Goal: Information Seeking & Learning: Learn about a topic

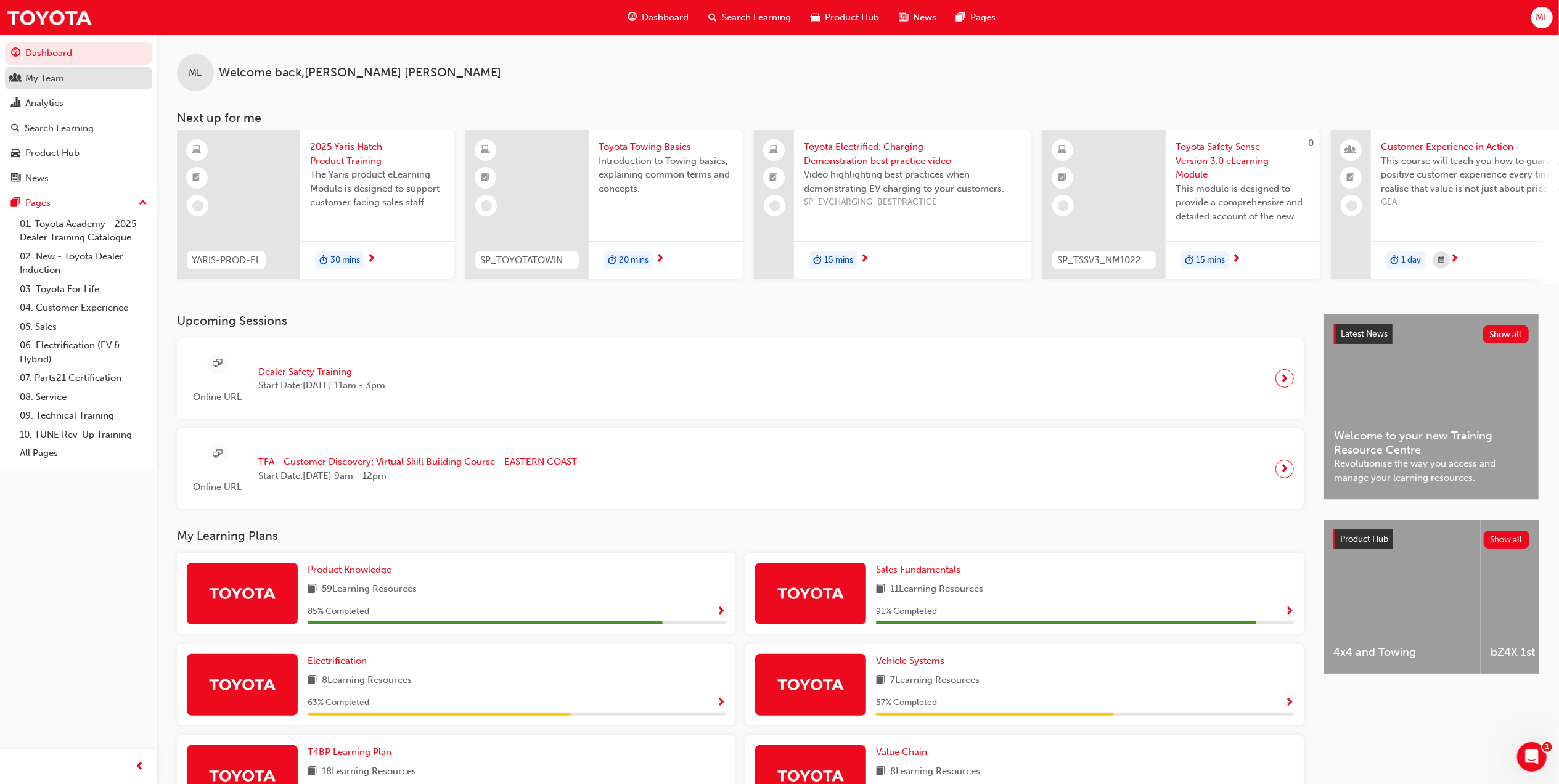
click at [40, 76] on div "My Team" at bounding box center [44, 78] width 39 height 14
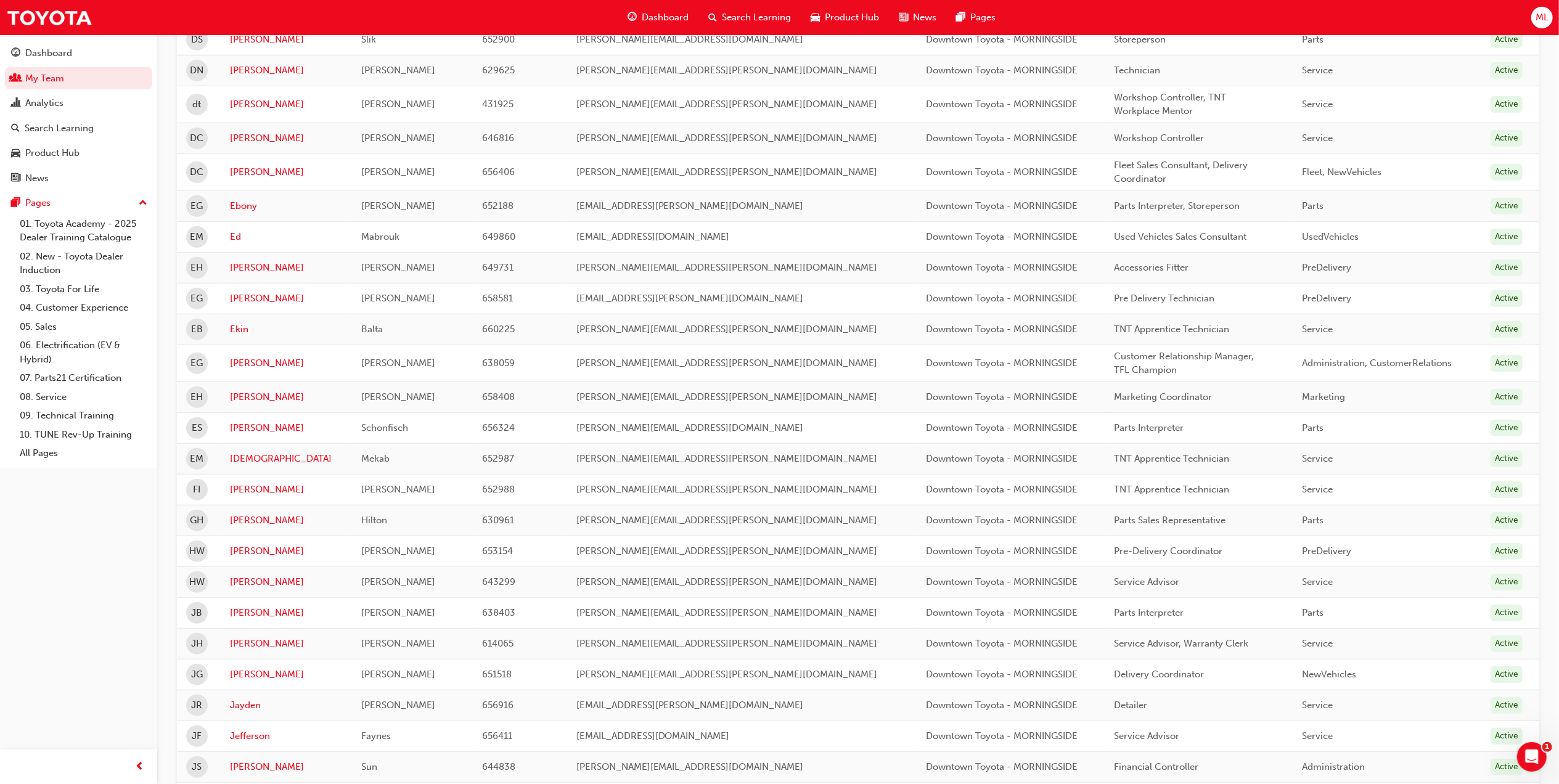
scroll to position [1224, 0]
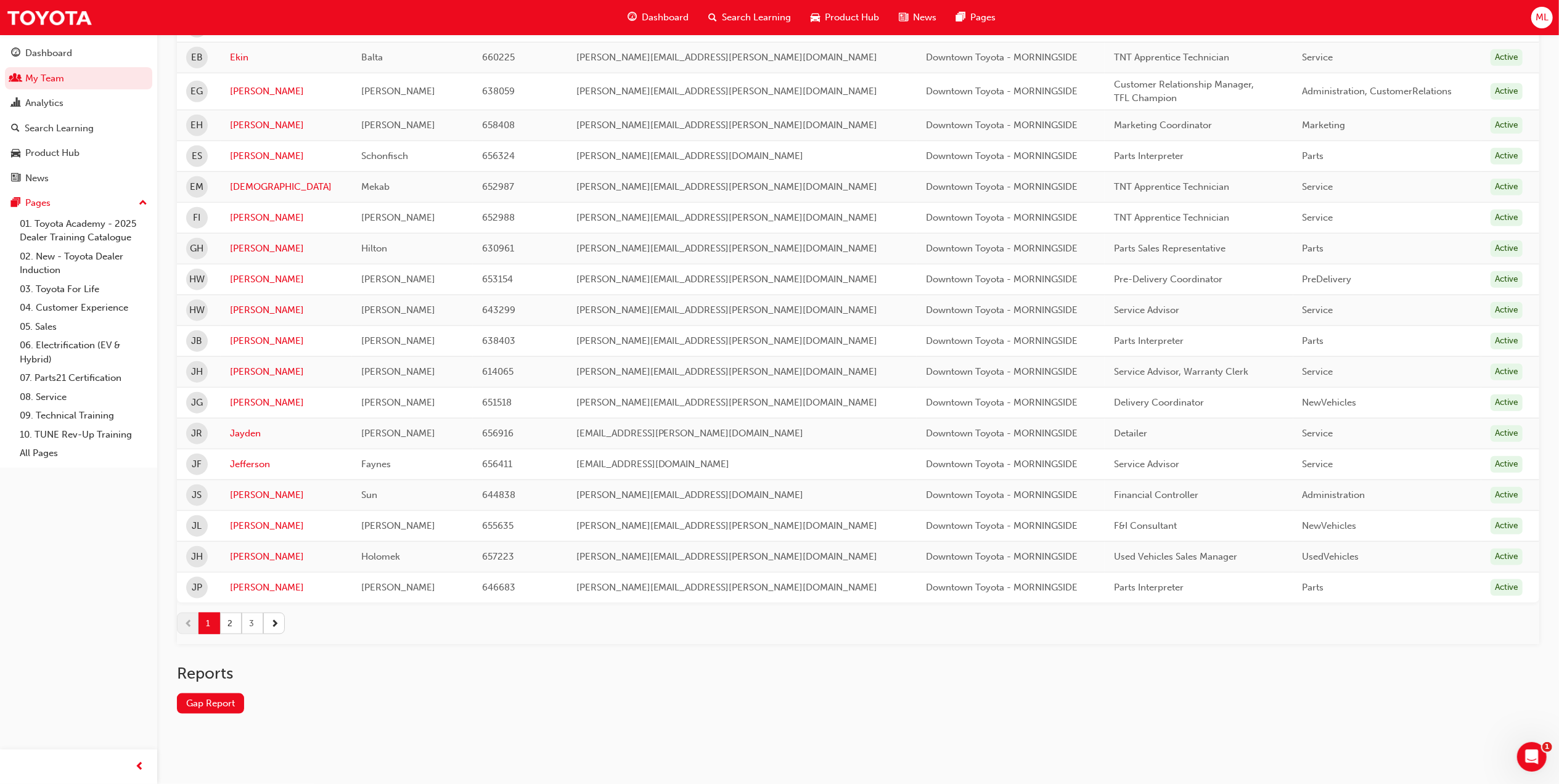
click at [254, 631] on button "3" at bounding box center [252, 623] width 22 height 22
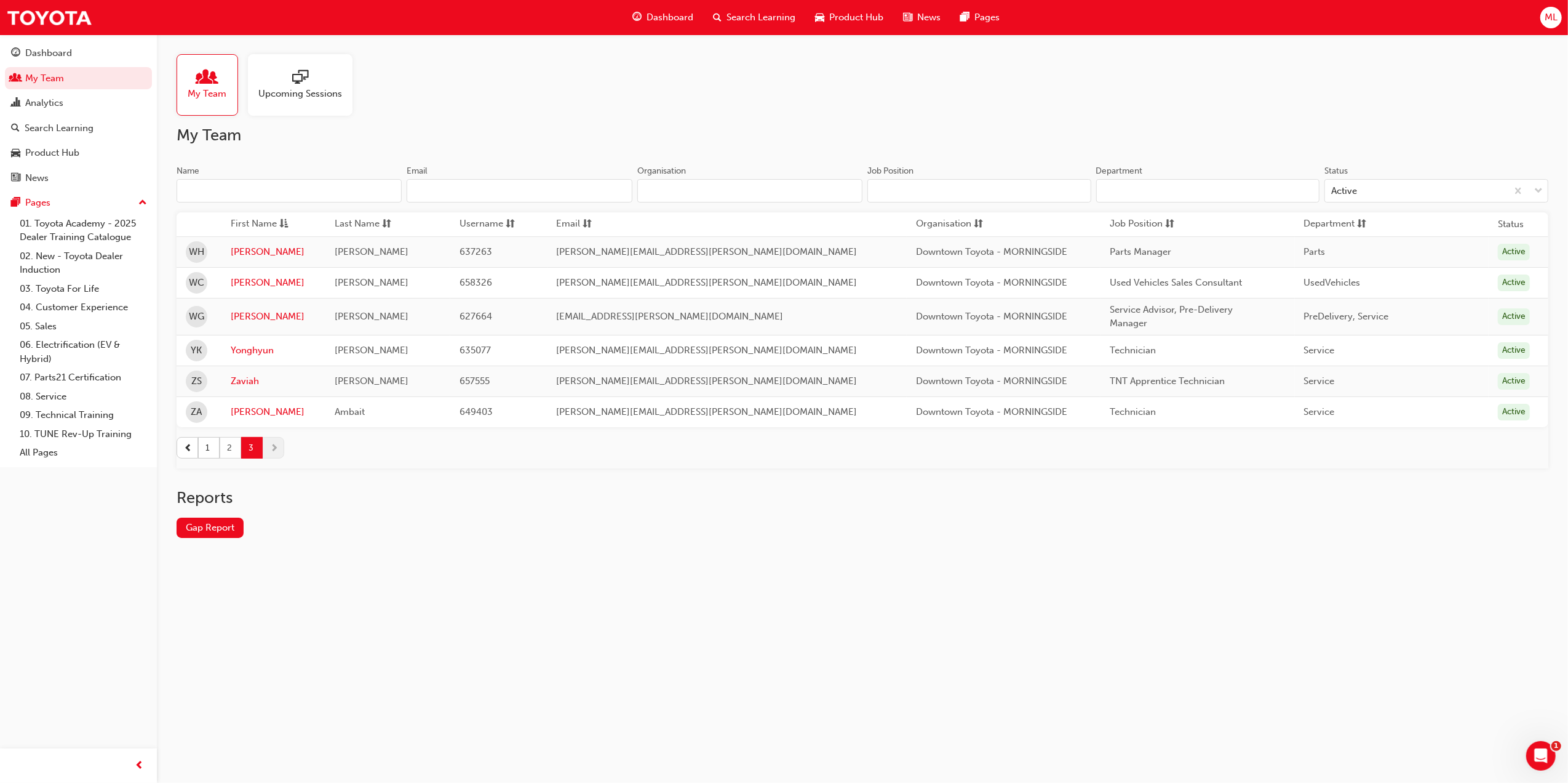
click at [230, 449] on button "2" at bounding box center [230, 448] width 22 height 22
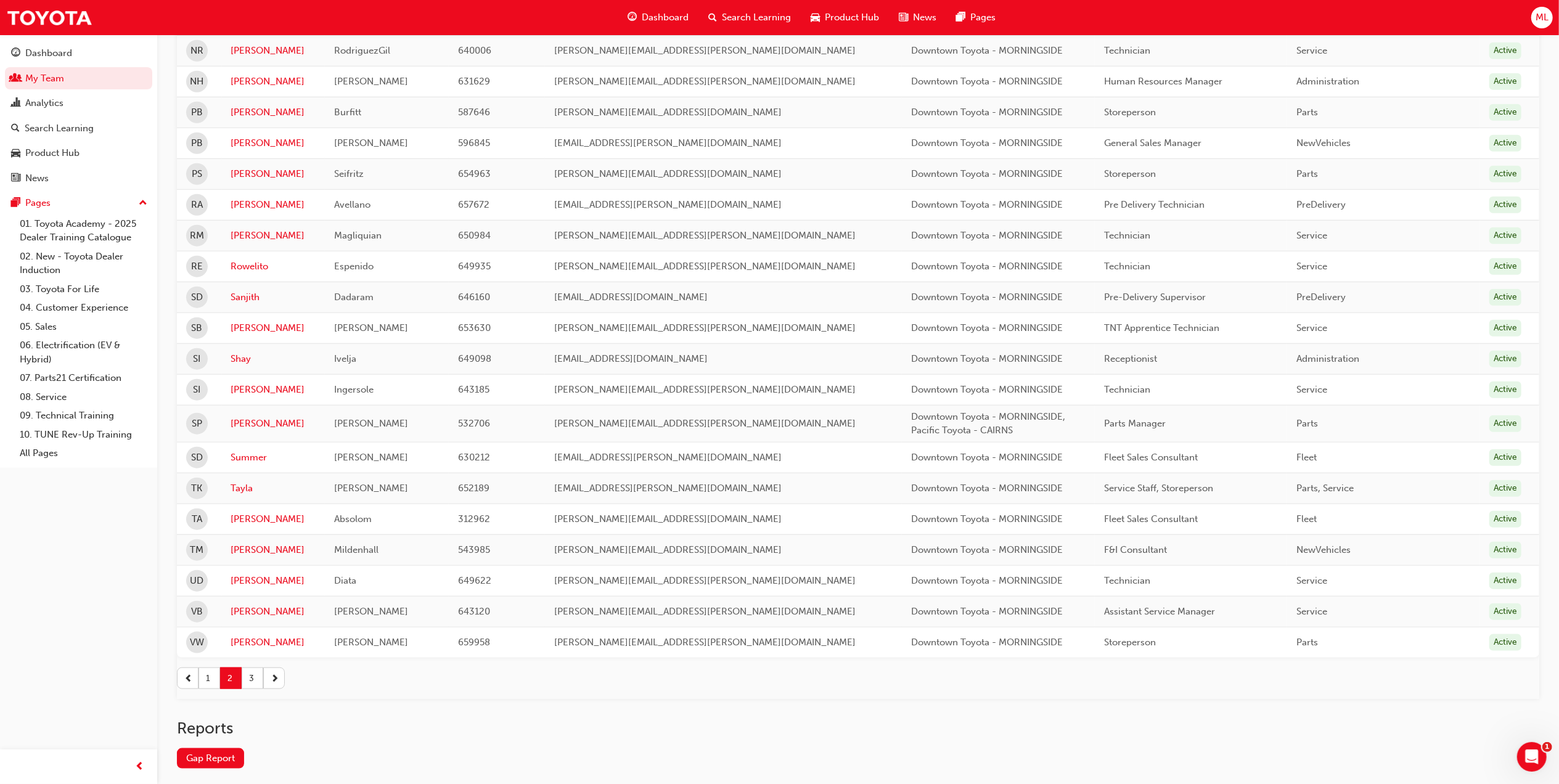
scroll to position [1150, 0]
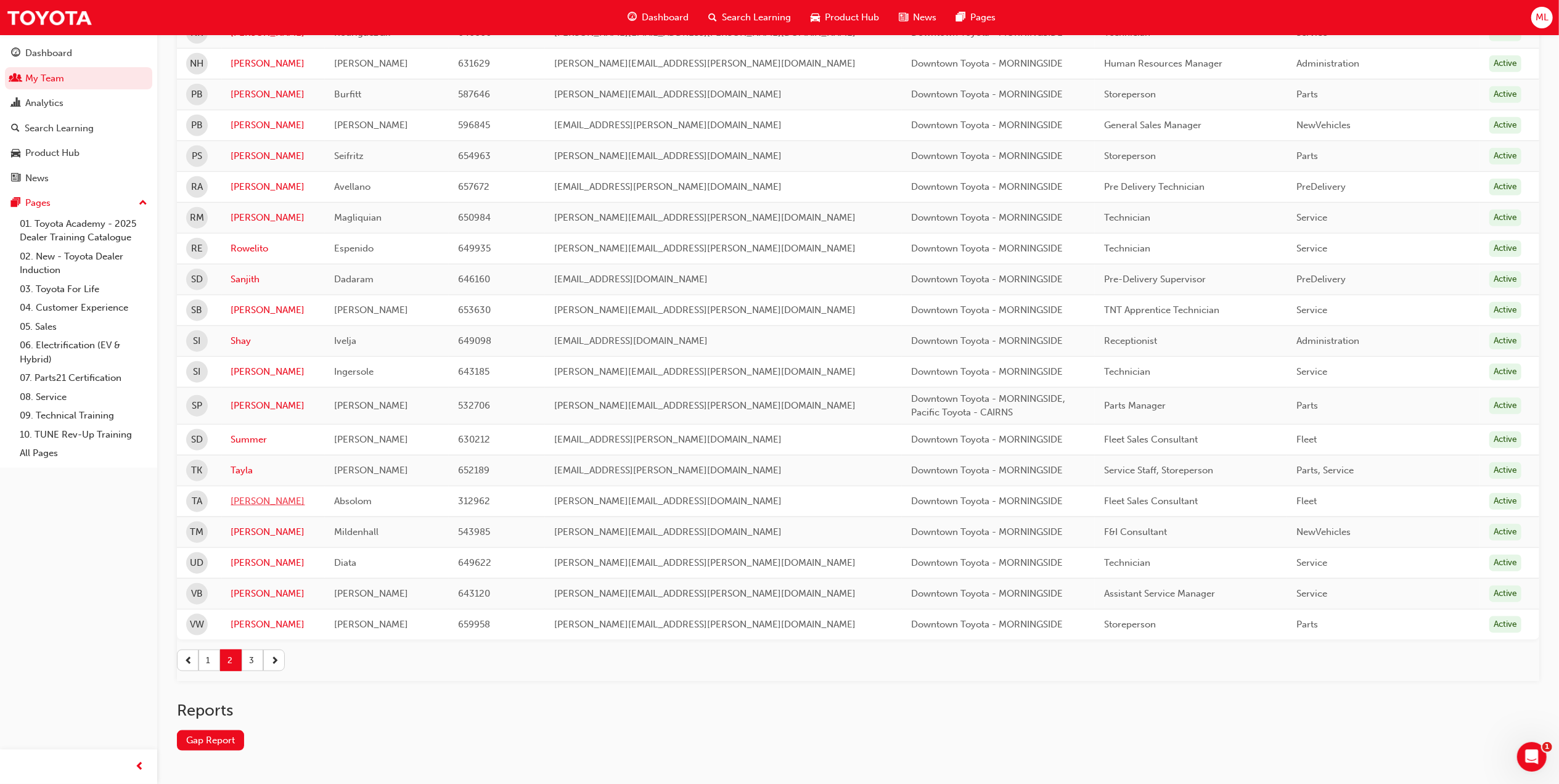
click at [236, 509] on link "Tina" at bounding box center [274, 501] width 85 height 14
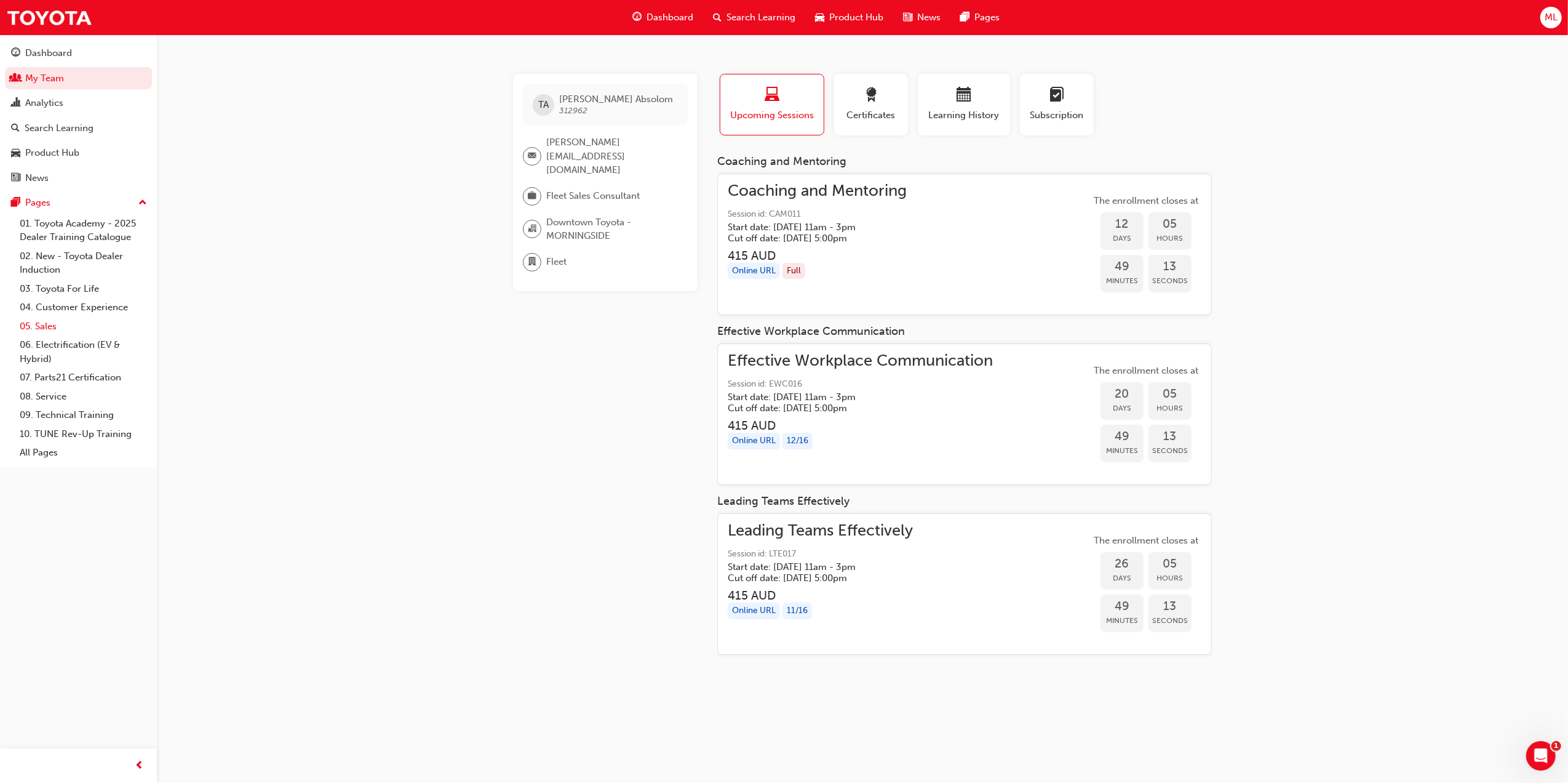
click at [43, 317] on link "05. Sales" at bounding box center [83, 326] width 137 height 19
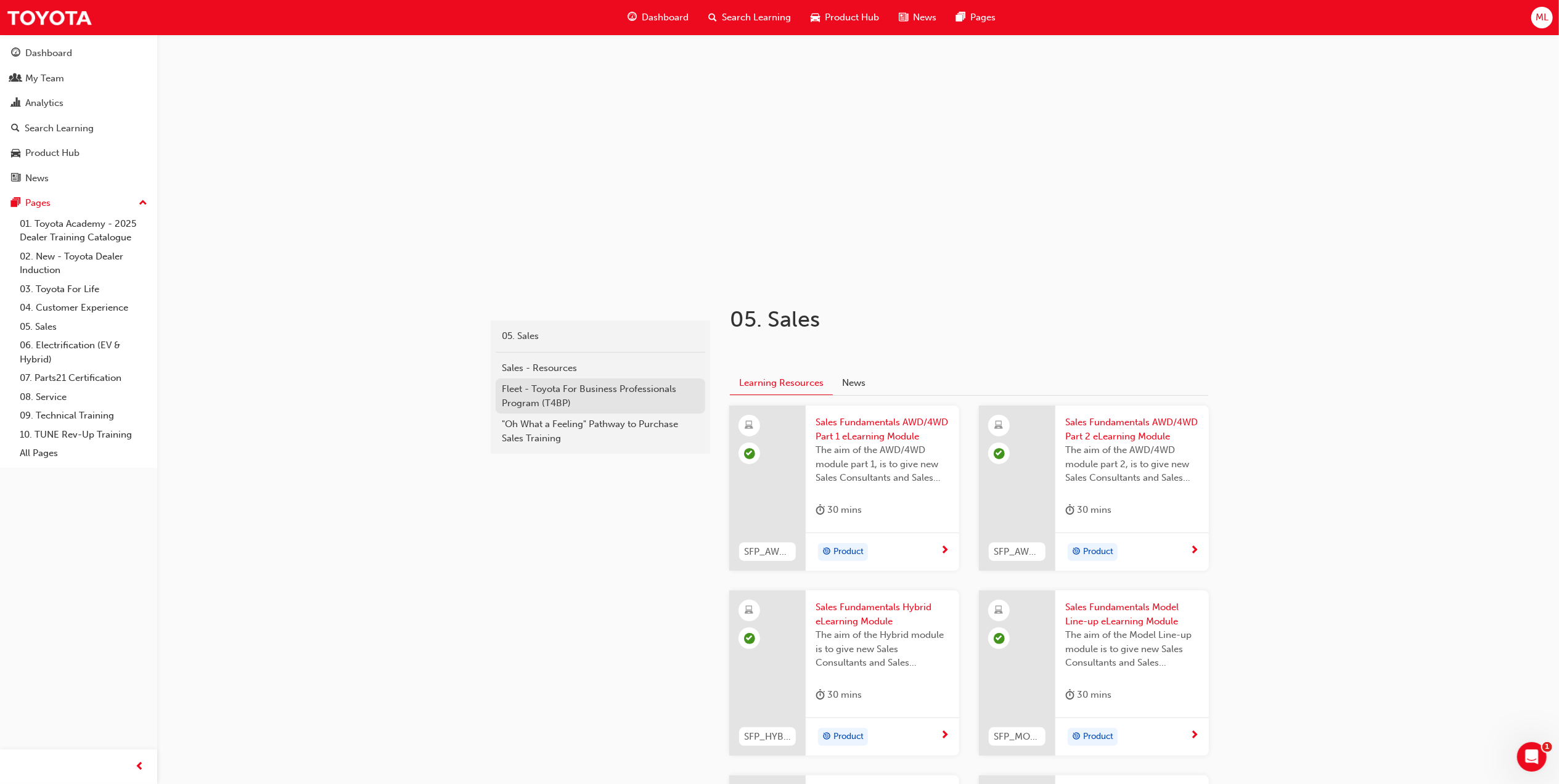
click at [530, 395] on div "Fleet - Toyota For Business Professionals Program (T4BP)" at bounding box center [601, 396] width 197 height 28
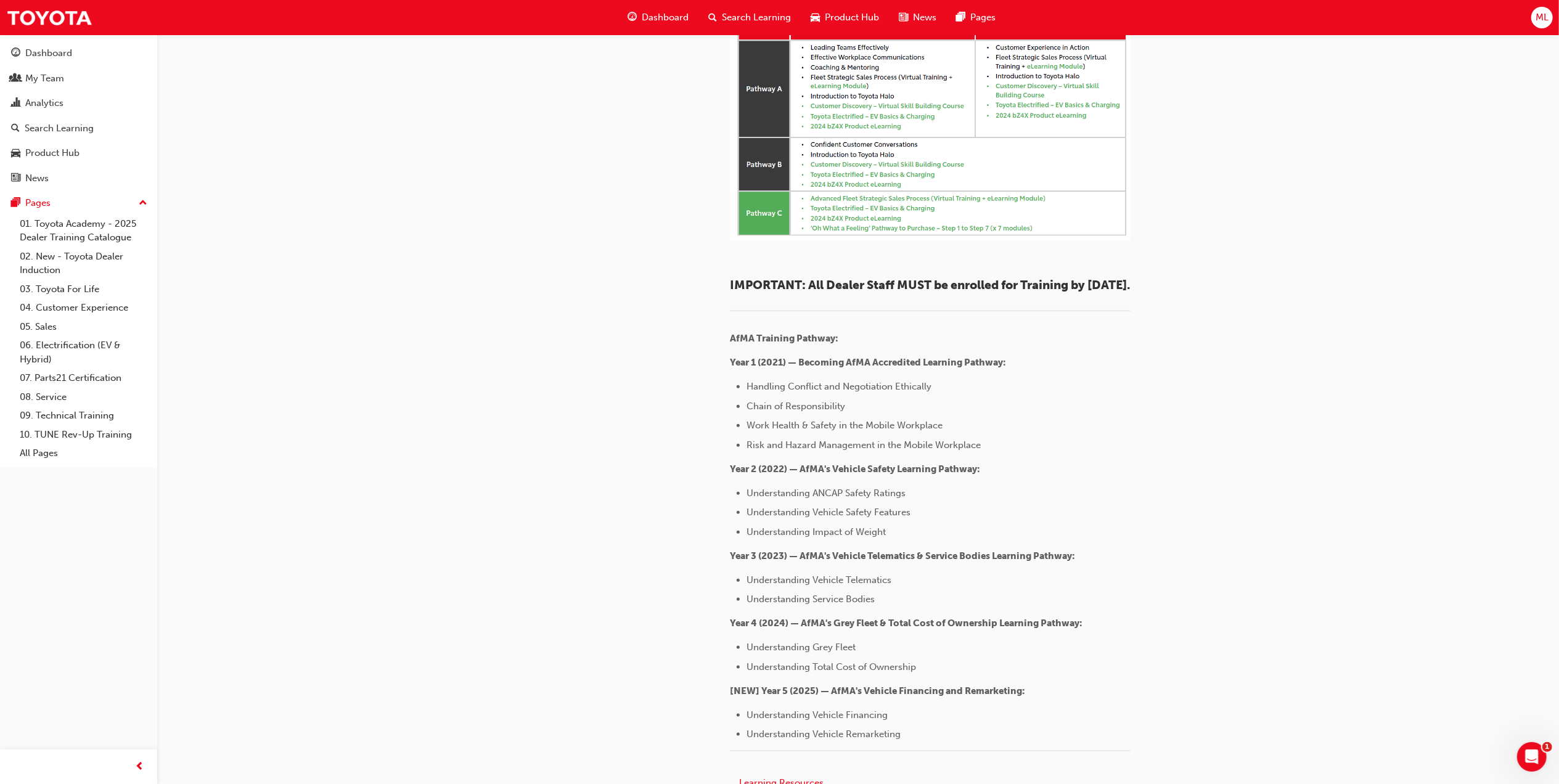
scroll to position [1396, 0]
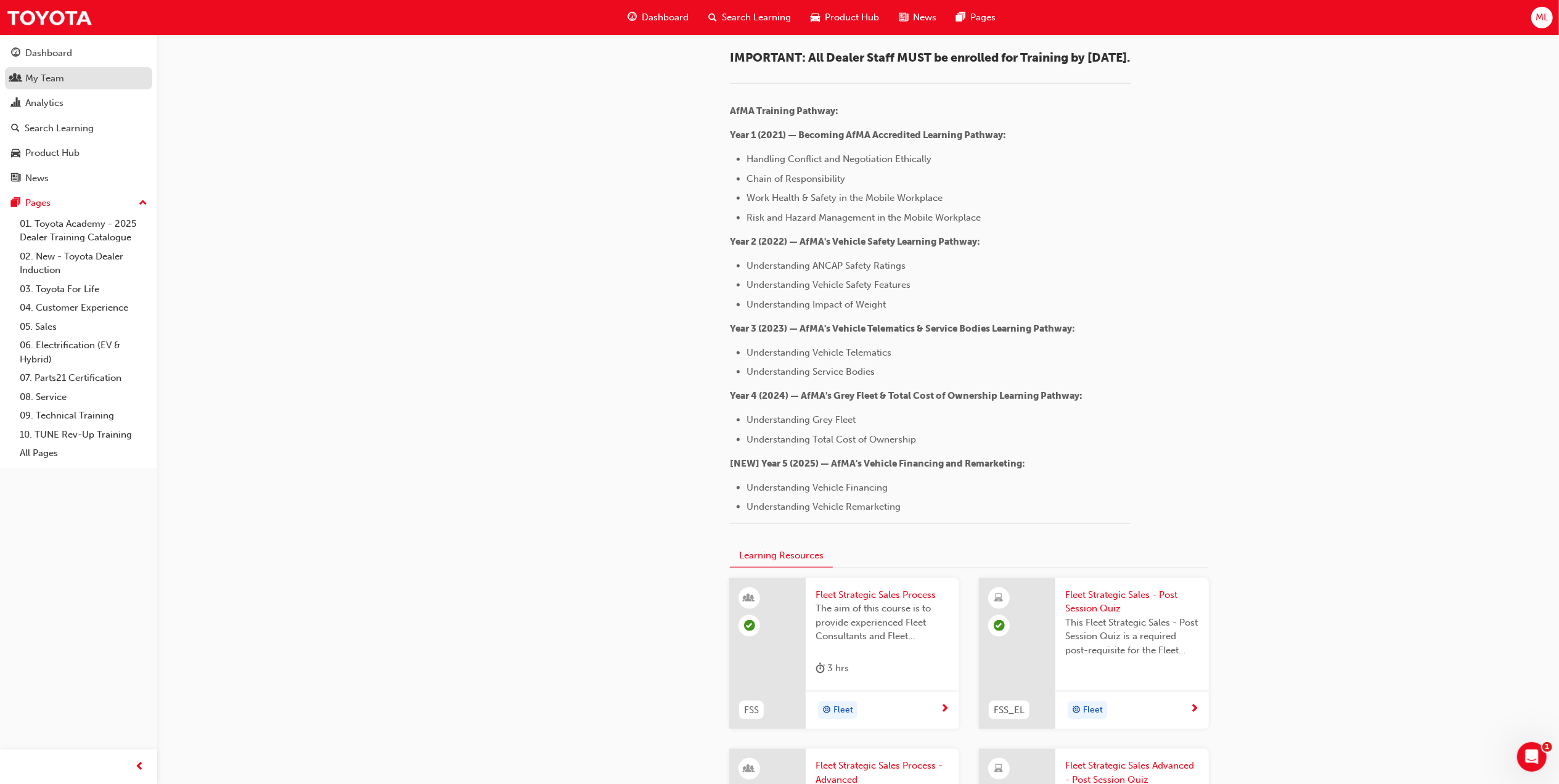
click at [50, 74] on div "My Team" at bounding box center [44, 78] width 39 height 14
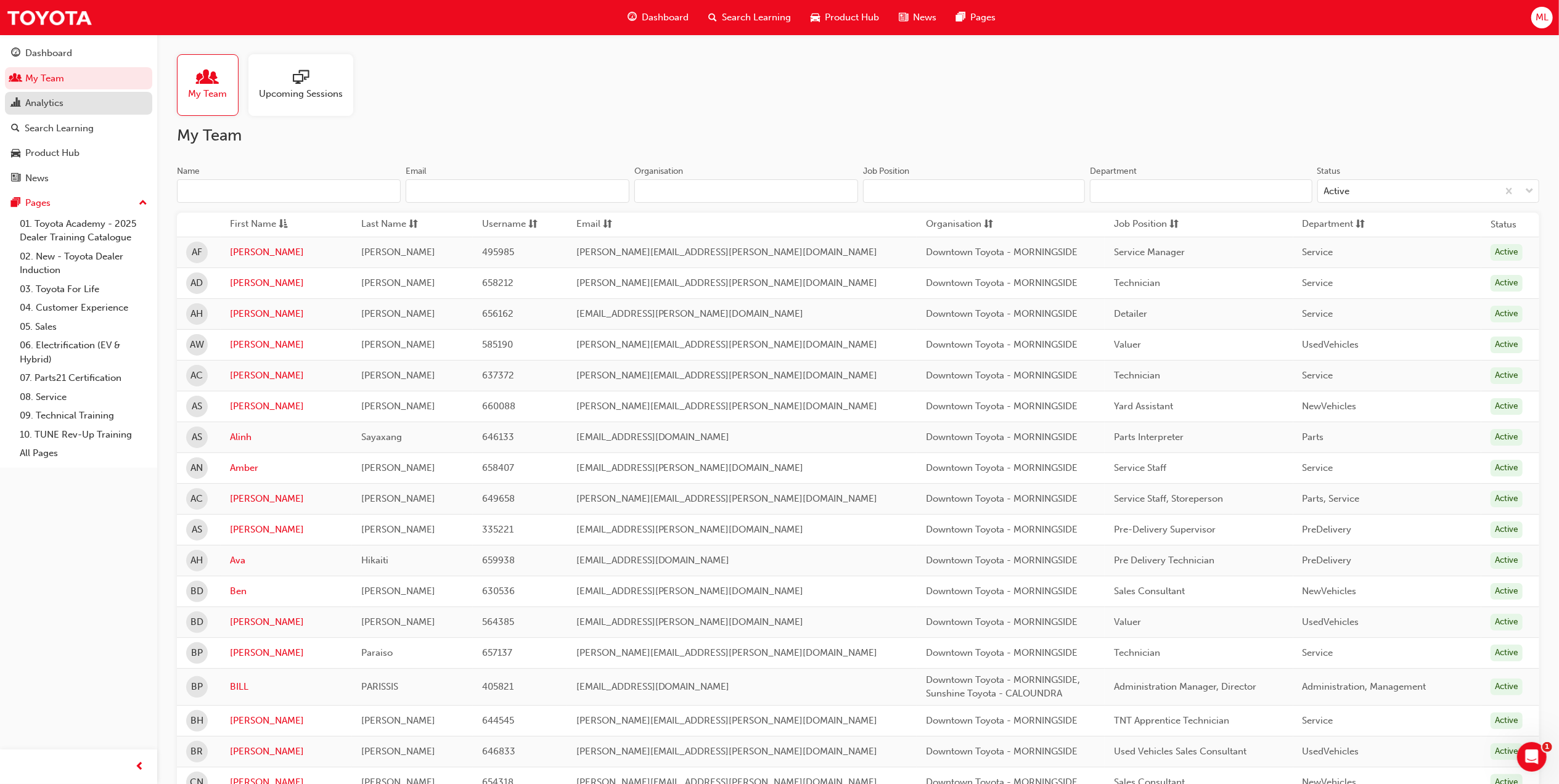
click at [32, 103] on div "Analytics" at bounding box center [44, 103] width 38 height 14
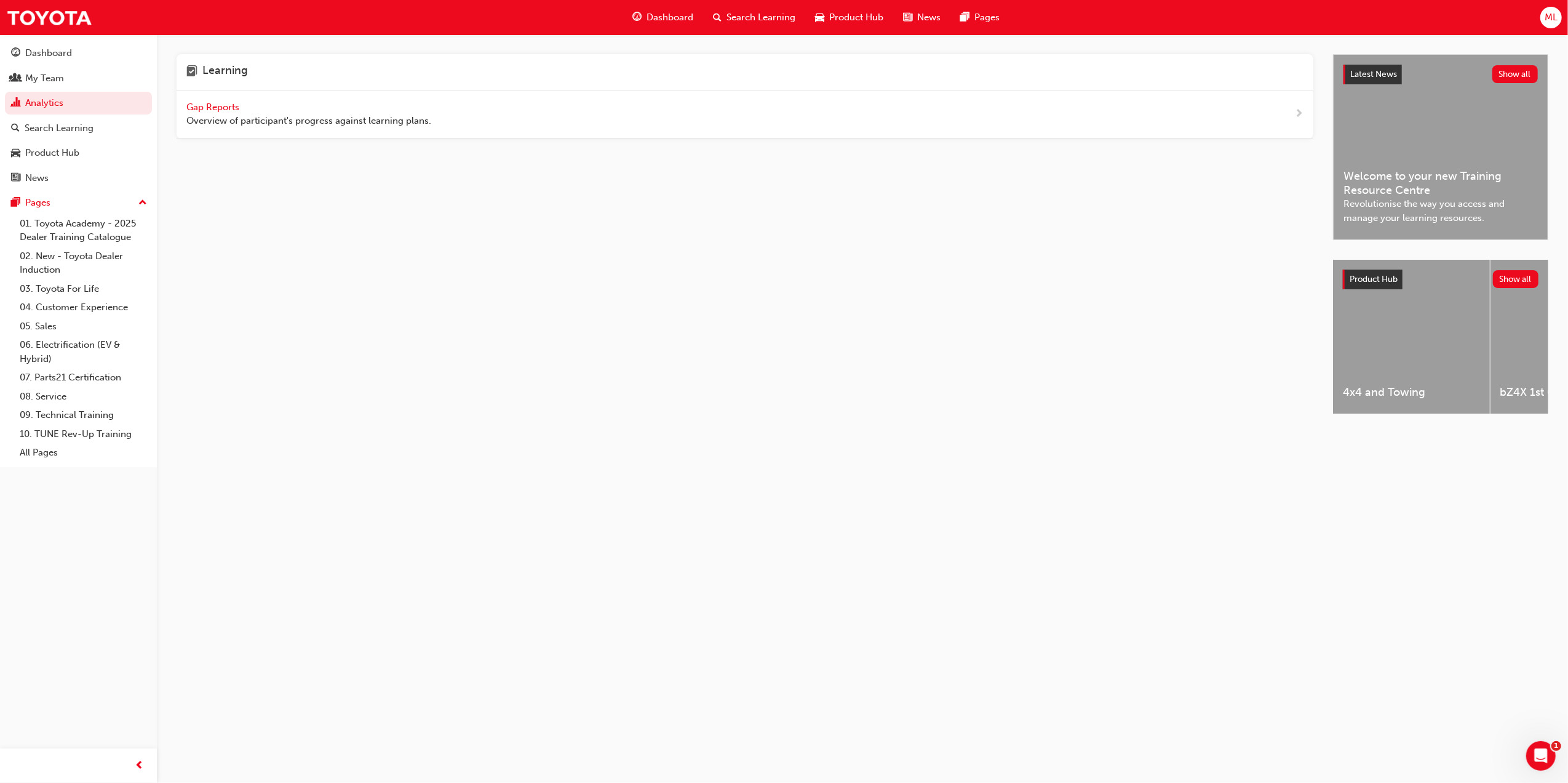
click at [202, 103] on span "Gap Reports" at bounding box center [214, 107] width 56 height 11
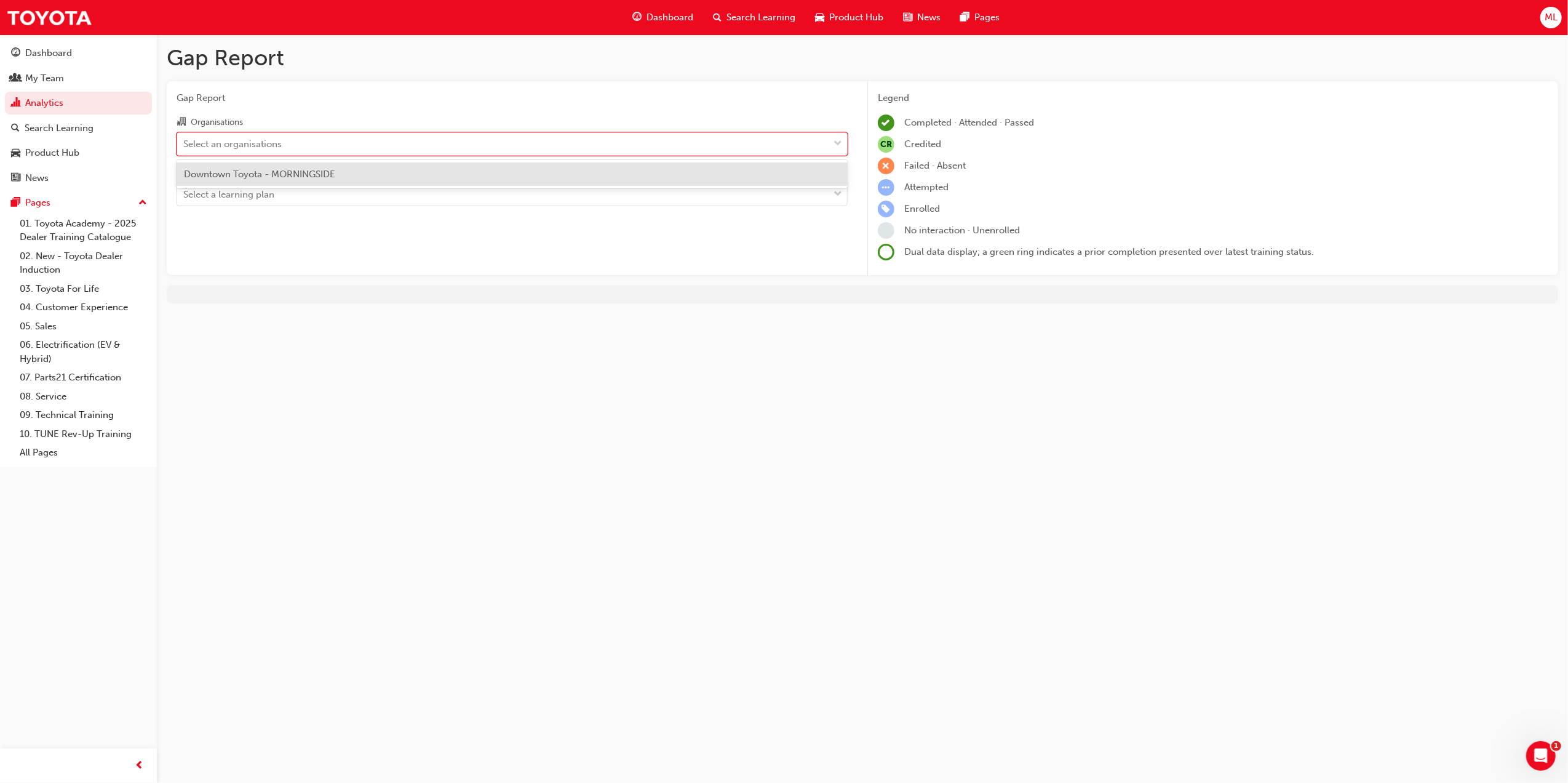
click at [229, 144] on div "Select an organisations" at bounding box center [232, 144] width 98 height 14
click at [184, 144] on input "Organisations option Downtown Toyota - MORNINGSIDE focused, 1 of 1. 1 result av…" at bounding box center [184, 143] width 1 height 11
click at [239, 173] on span "Downtown Toyota - MORNINGSIDE" at bounding box center [259, 174] width 151 height 11
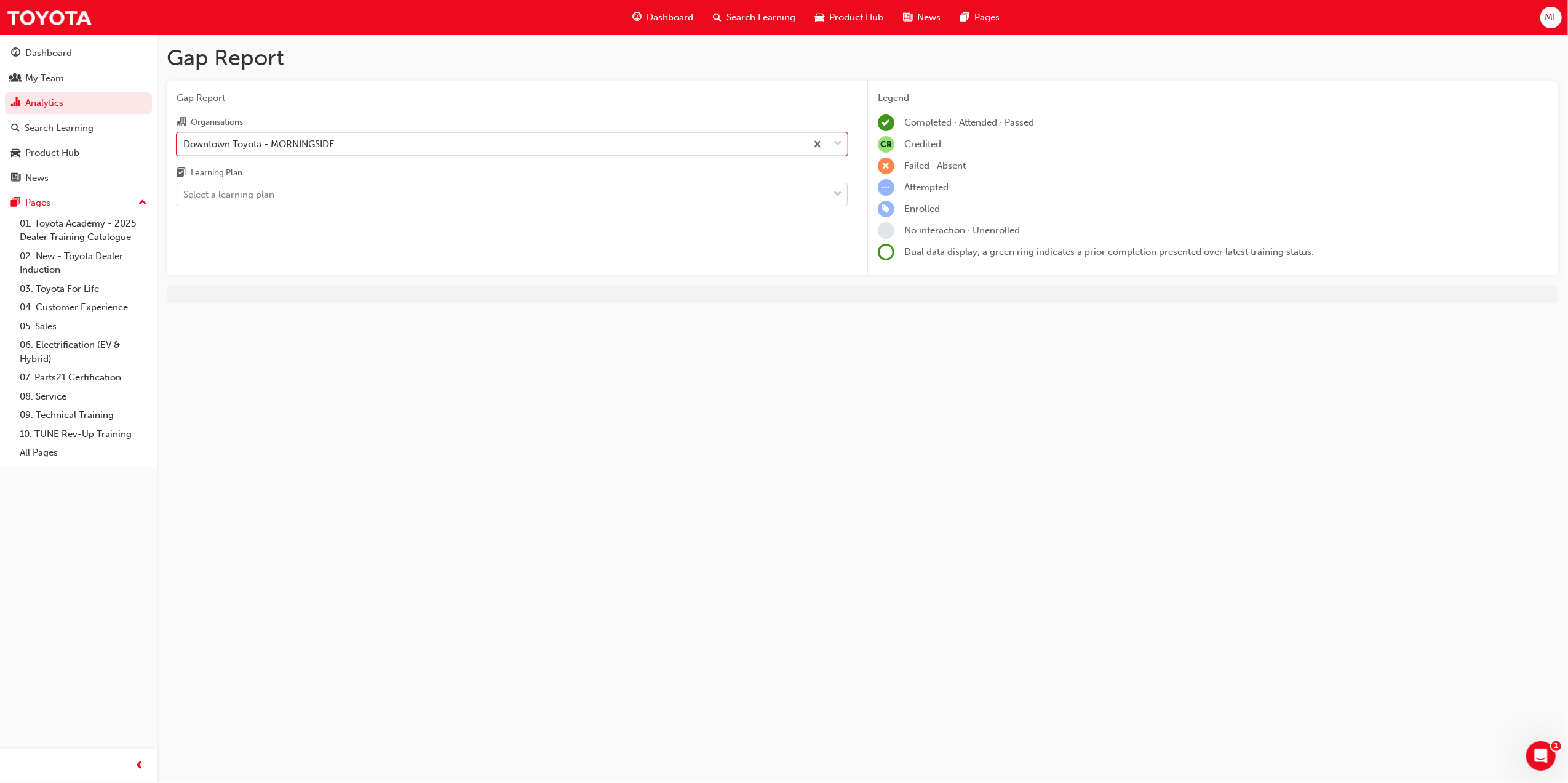
click at [236, 188] on div "Select a learning plan" at bounding box center [229, 194] width 91 height 14
click at [184, 189] on input "Learning Plan Select a learning plan" at bounding box center [184, 194] width 1 height 11
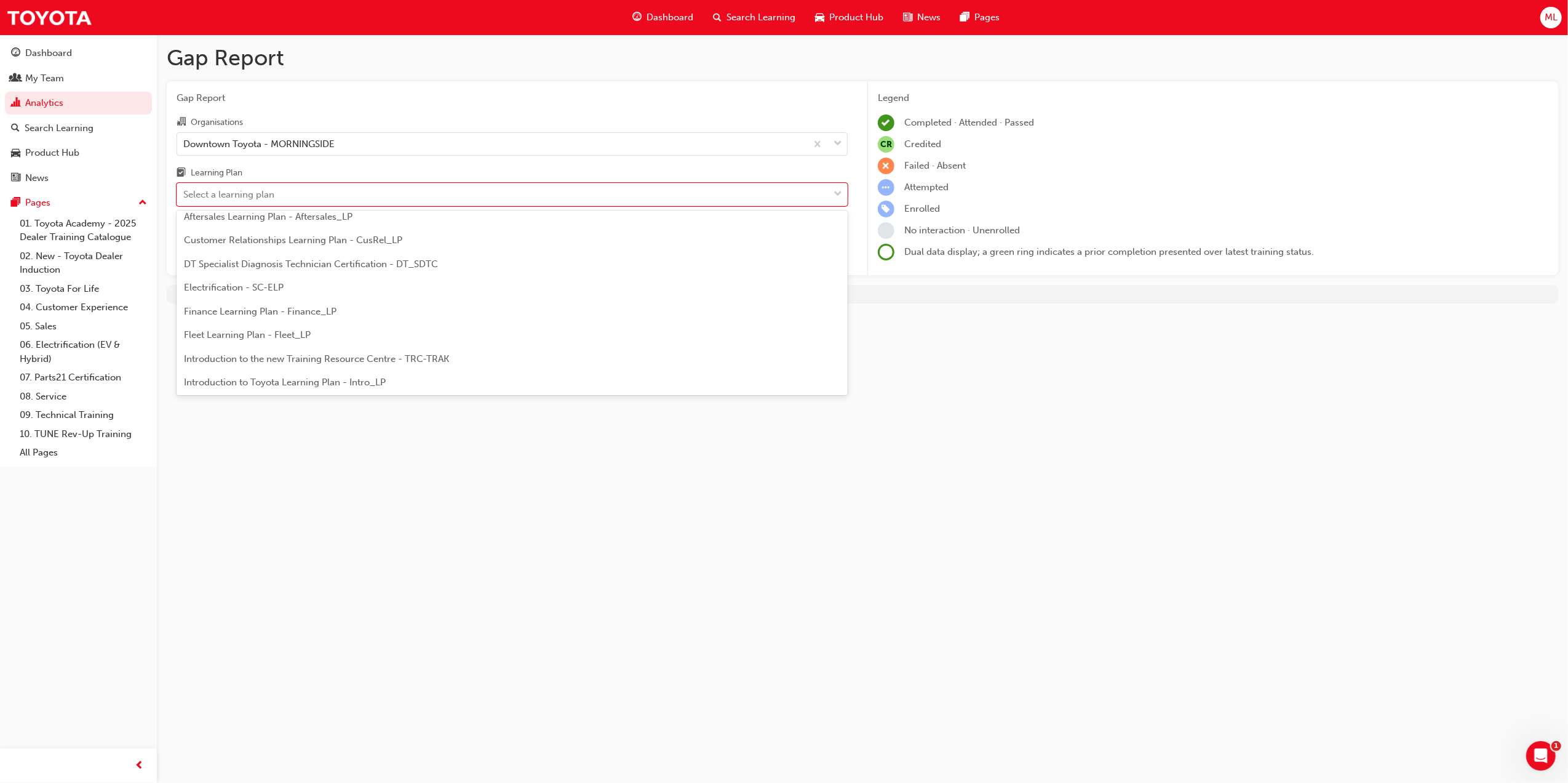
scroll to position [410, 0]
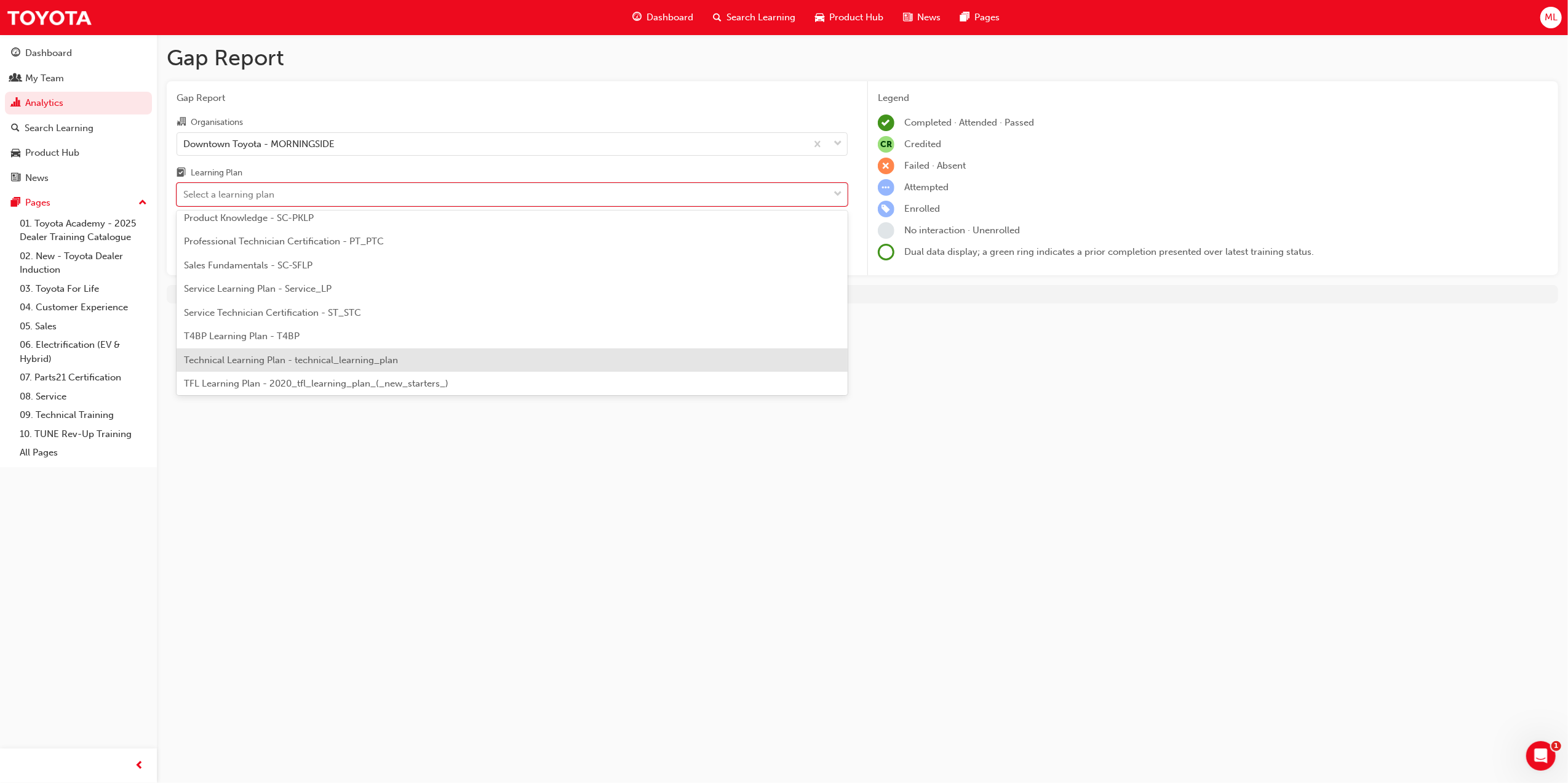
click at [255, 343] on div "T4BP Learning Plan - T4BP" at bounding box center [512, 337] width 671 height 24
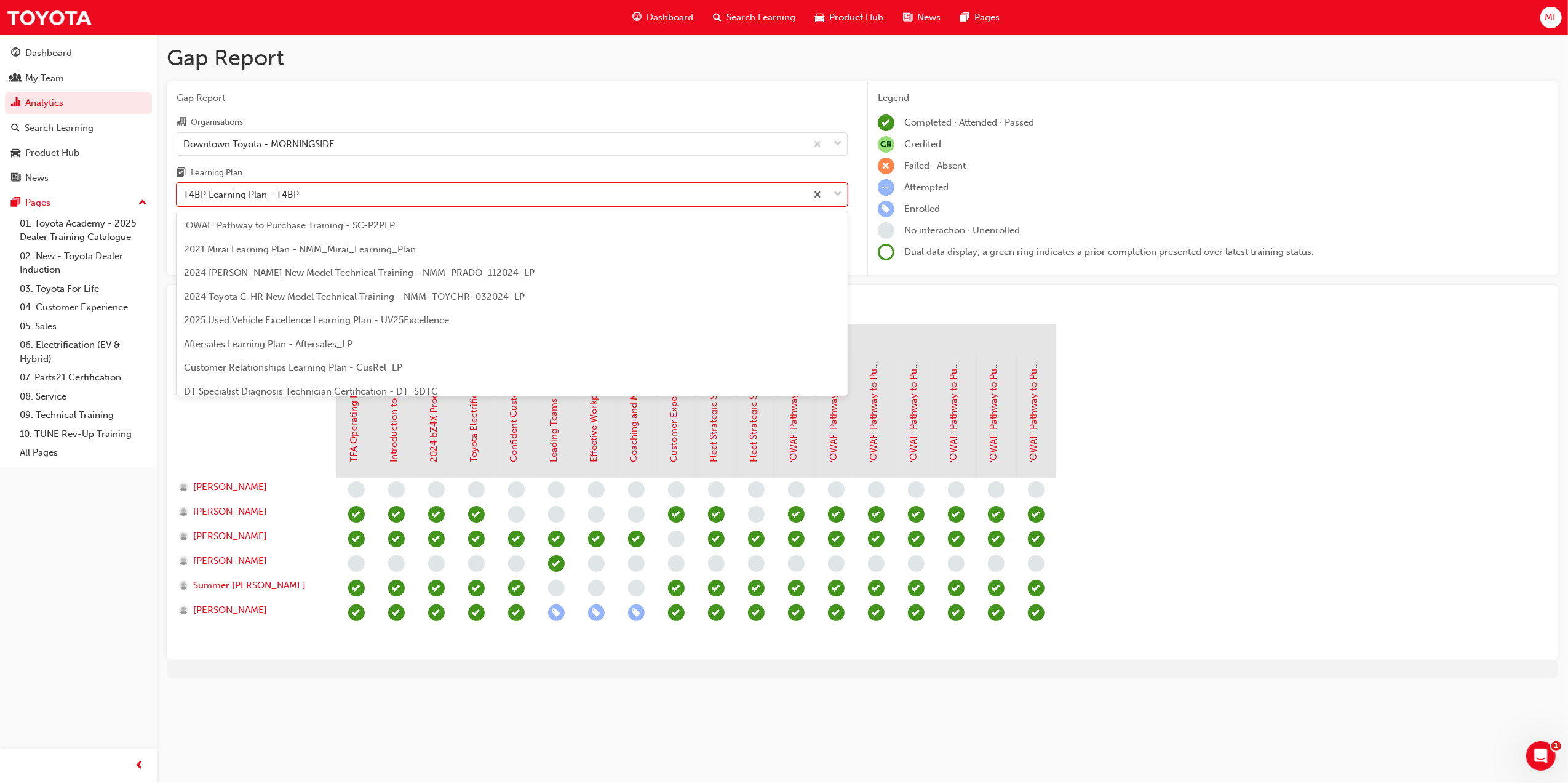
click at [286, 203] on div "T4BP Learning Plan - T4BP" at bounding box center [492, 194] width 629 height 22
click at [184, 200] on input "Learning Plan option T4BP Learning Plan - T4BP, selected. option T4BP Learning …" at bounding box center [184, 194] width 1 height 11
click at [239, 255] on span "Fleet Learning Plan - Fleet_LP" at bounding box center [247, 255] width 127 height 11
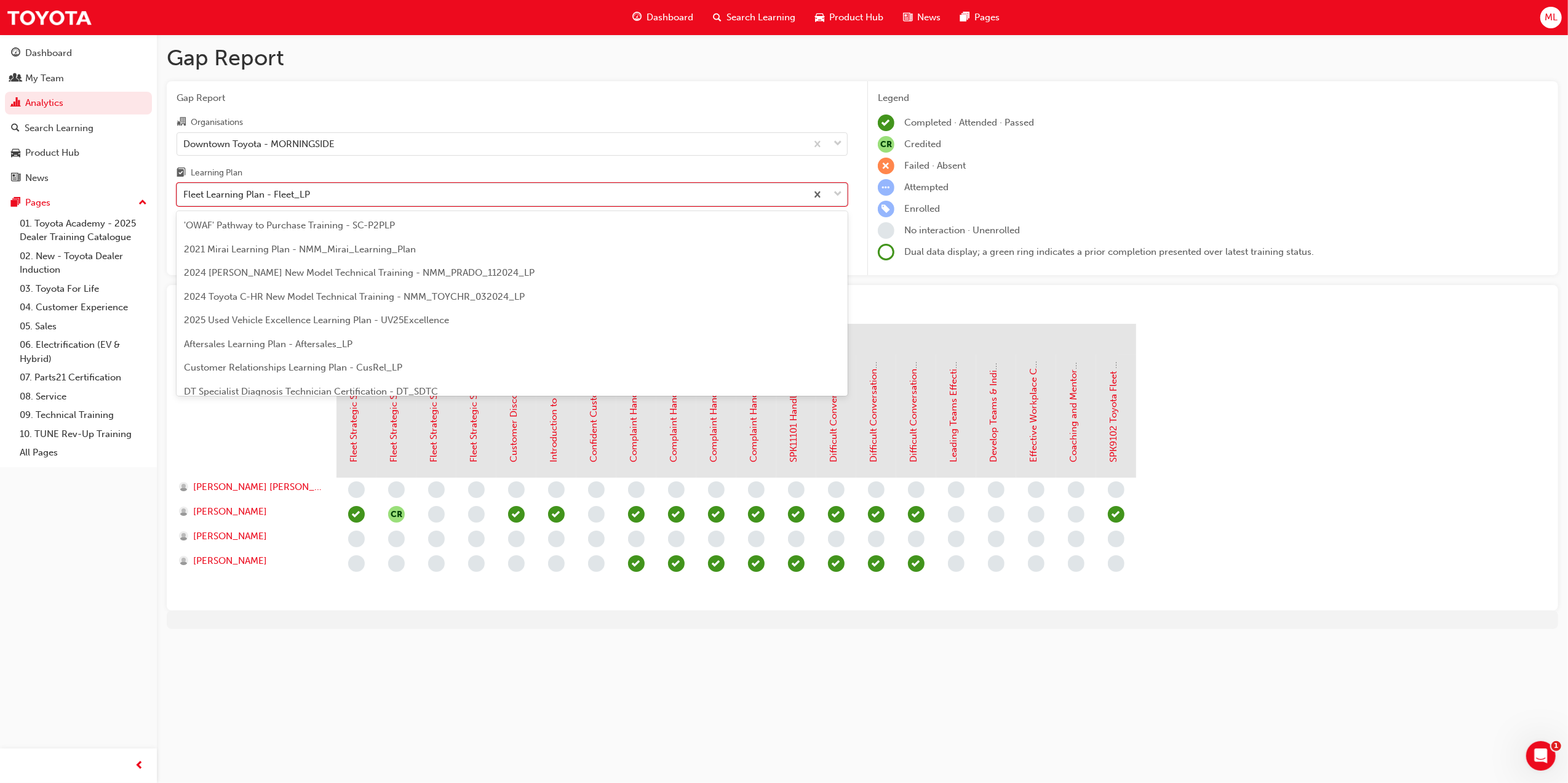
click at [229, 195] on div "Fleet Learning Plan - Fleet_LP" at bounding box center [247, 194] width 127 height 14
click at [184, 195] on input "Learning Plan option Fleet Learning Plan - Fleet_LP, selected. option Fleet Lea…" at bounding box center [184, 194] width 1 height 11
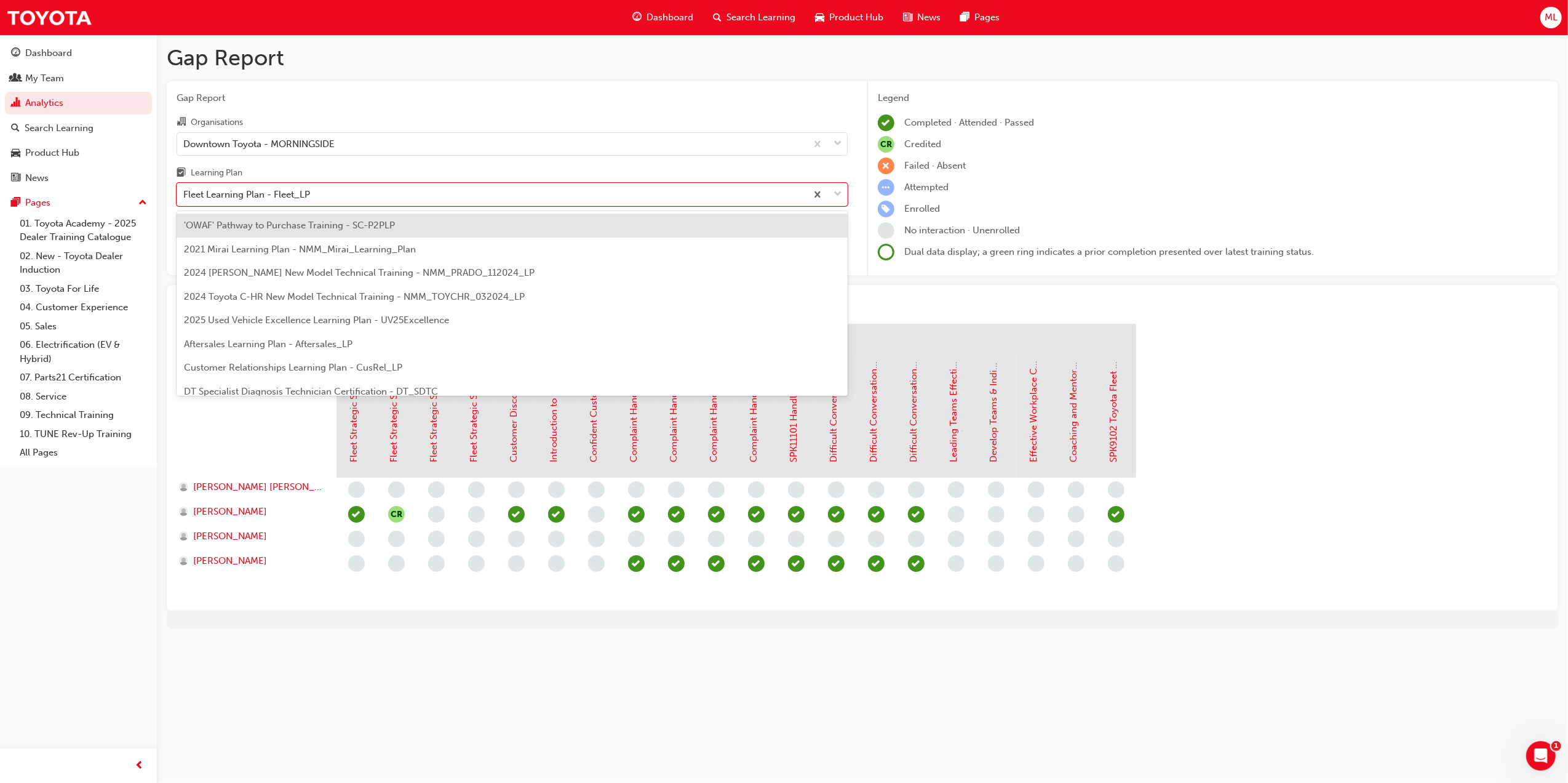
click at [242, 229] on span "'OWAF' Pathway to Purchase Training - SC-P2PLP" at bounding box center [289, 225] width 211 height 11
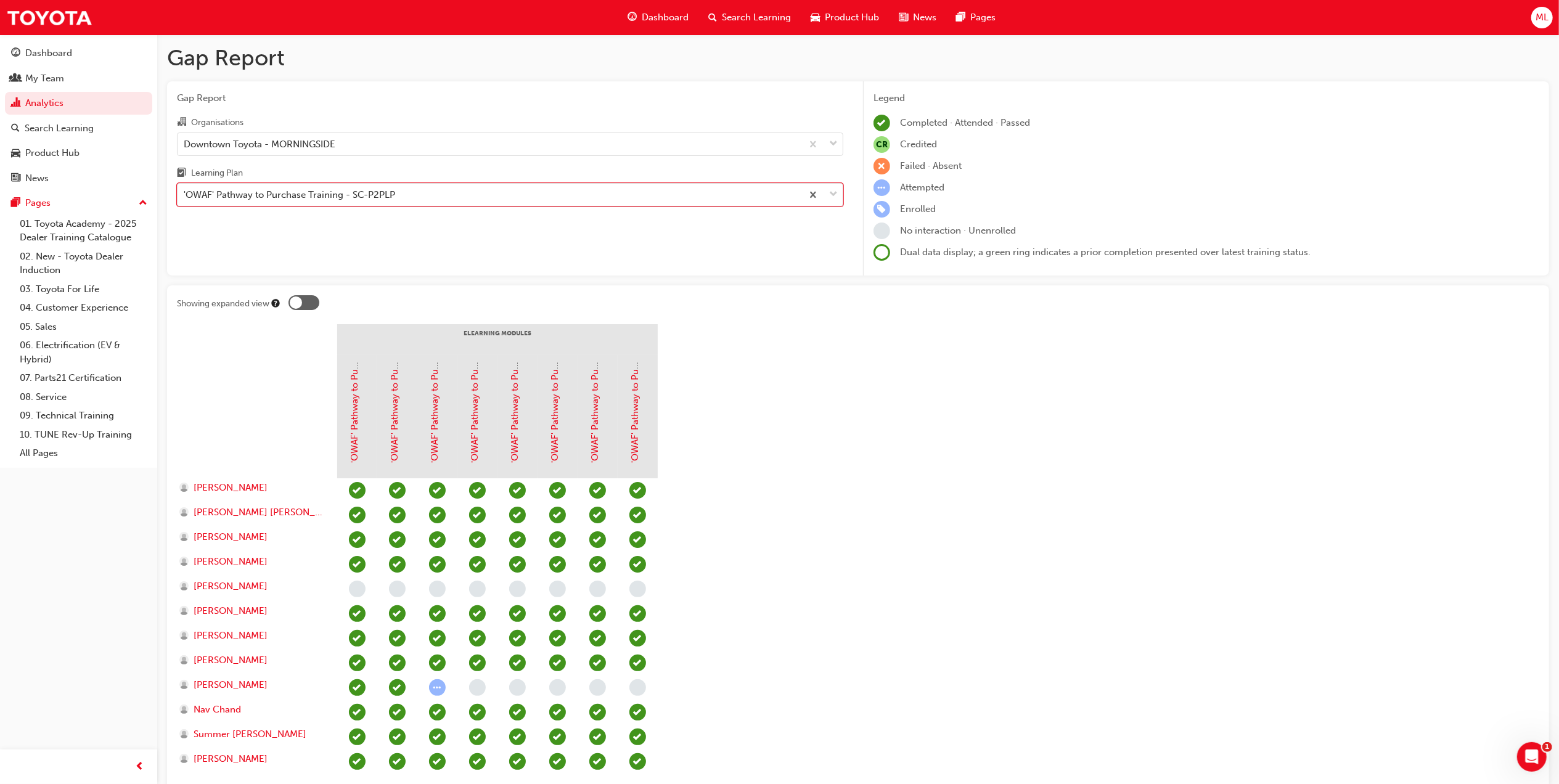
scroll to position [93, 0]
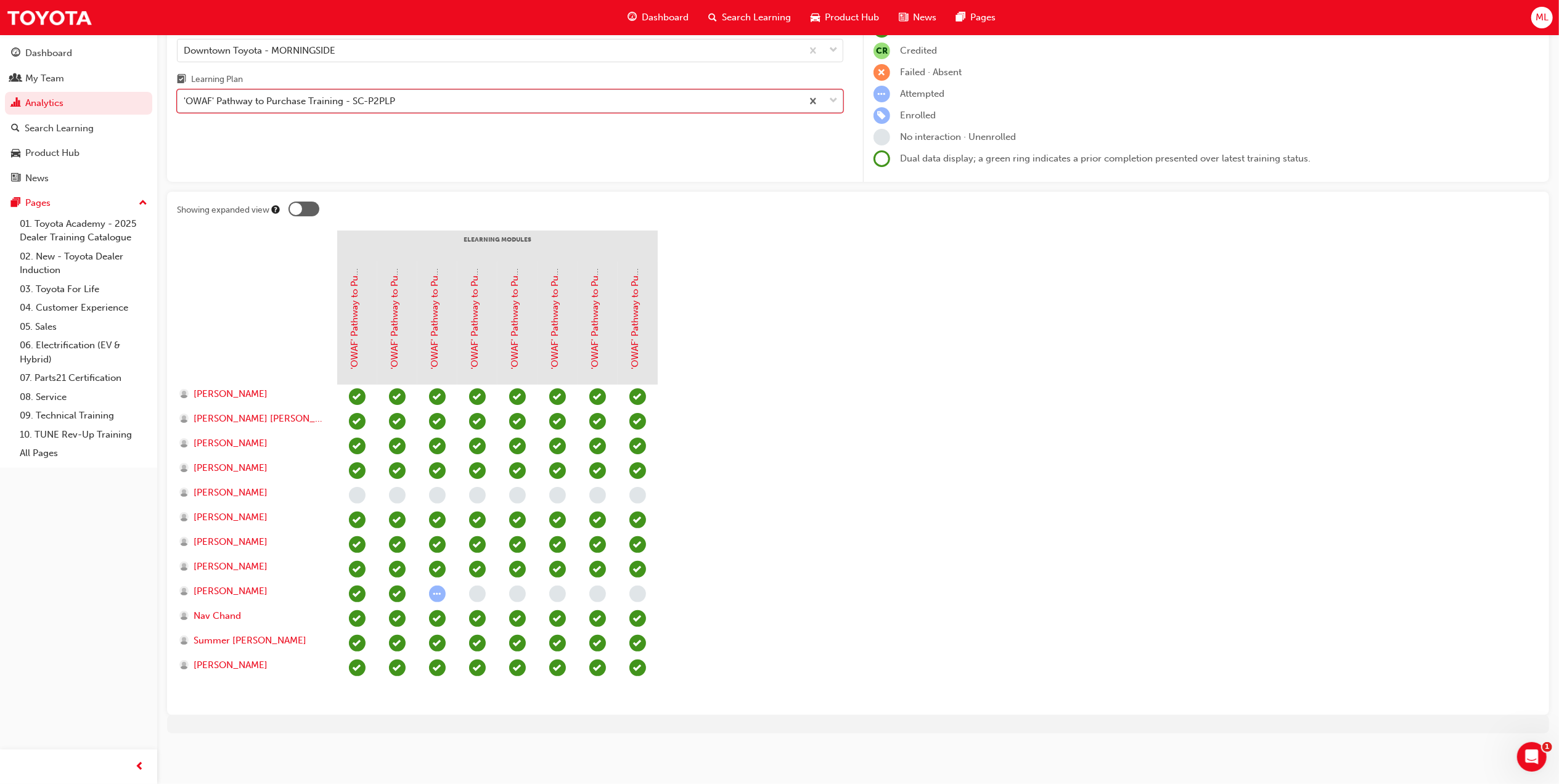
click at [309, 99] on div "'OWAF' Pathway to Purchase Training - SC-P2PLP" at bounding box center [289, 101] width 211 height 14
click at [185, 99] on input "Learning Plan option 'OWAF' Pathway to Purchase Training - SC-P2PLP, selected. …" at bounding box center [184, 101] width 1 height 11
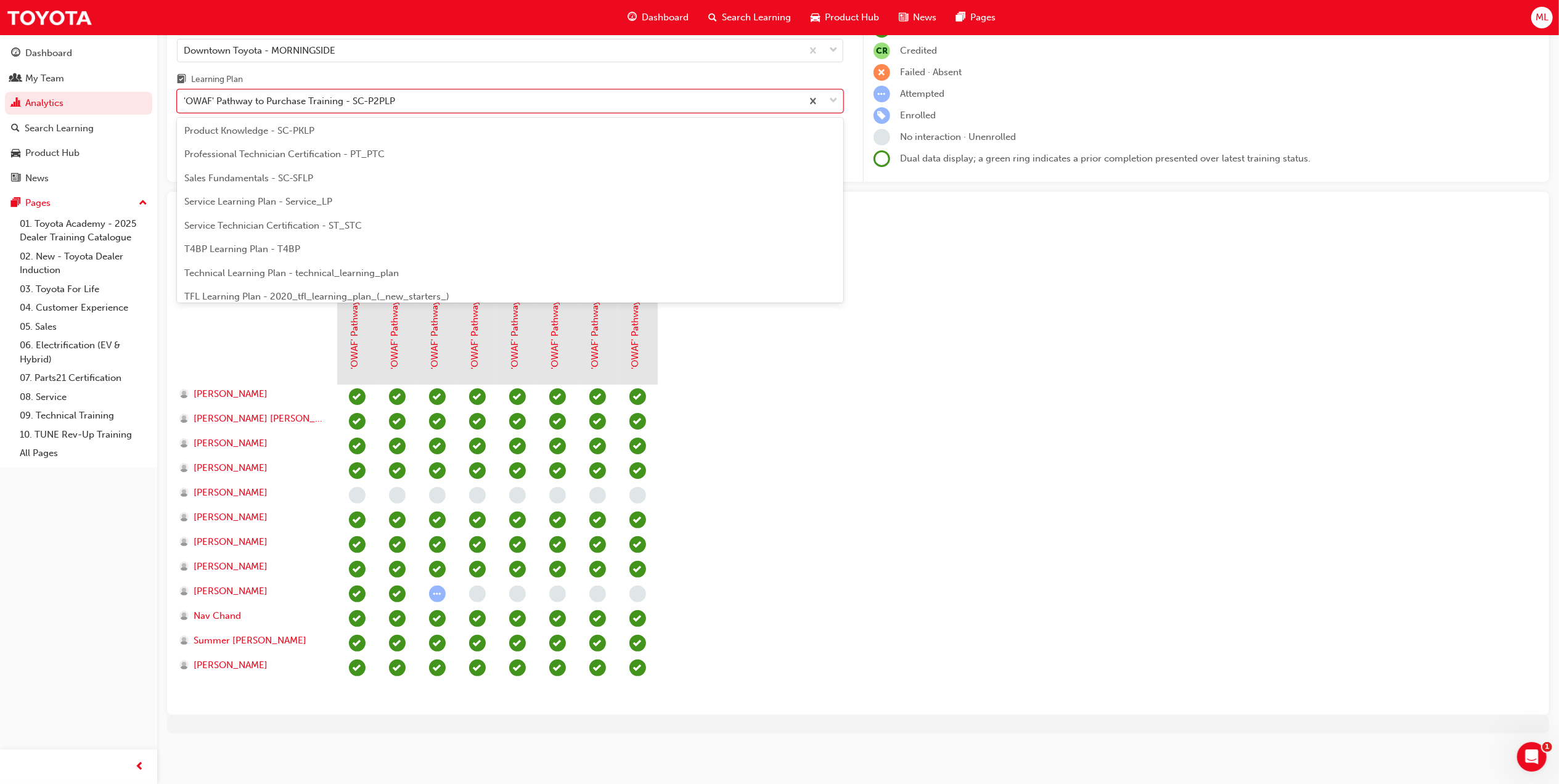
scroll to position [411, 0]
click at [235, 134] on div "Product Knowledge - SC-PKLP" at bounding box center [510, 125] width 666 height 24
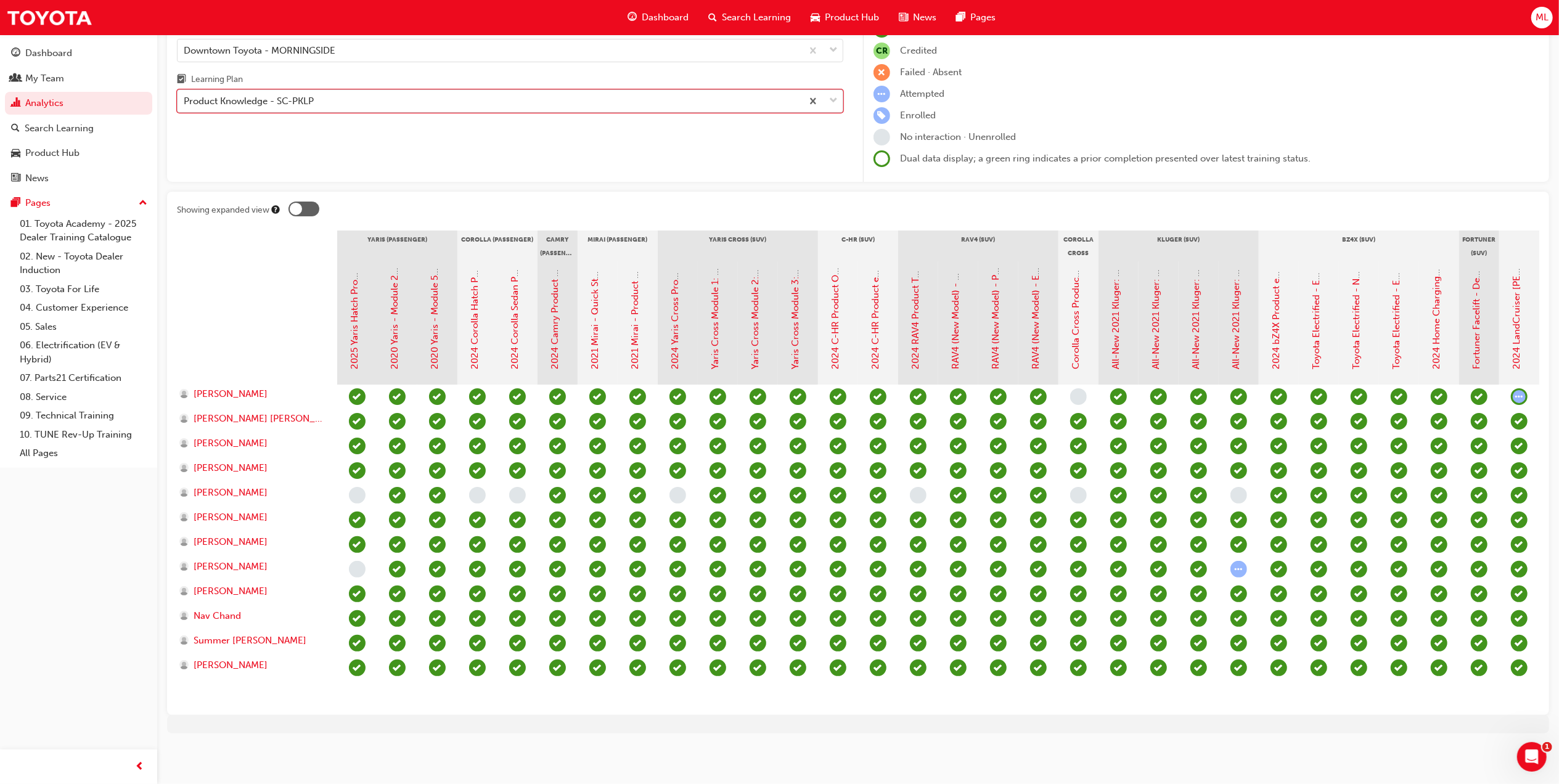
click at [346, 91] on div "Product Knowledge - SC-PKLP" at bounding box center [489, 101] width 625 height 22
click at [185, 95] on input "Learning Plan option Product Knowledge - SC-PKLP, selected. 0 results available…" at bounding box center [184, 101] width 1 height 11
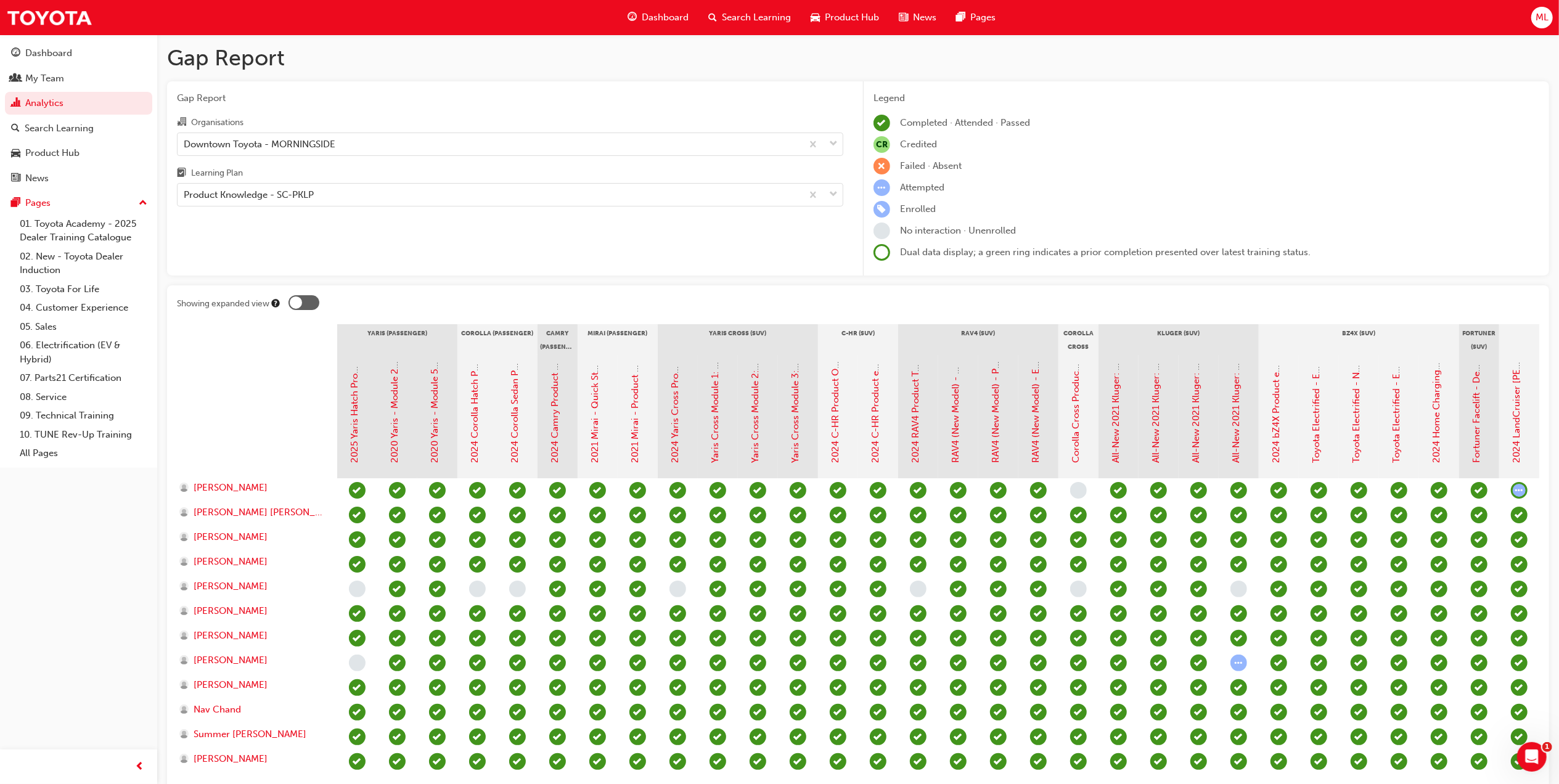
click at [284, 210] on div "Gap Report Organisations Downtown Toyota - MORNINGSIDE Learning Plan Product Kn…" at bounding box center [510, 179] width 686 height 195
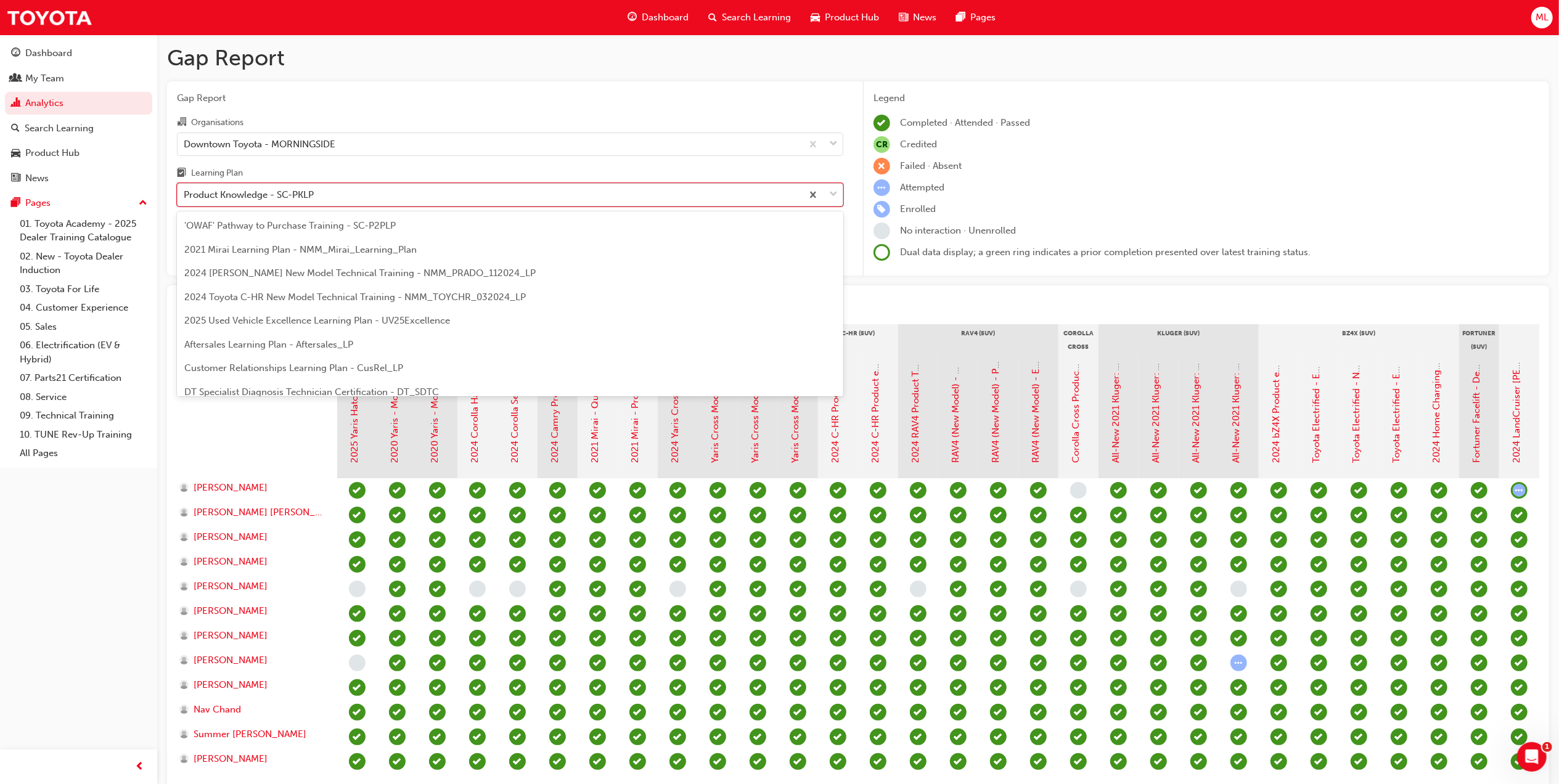
click at [287, 200] on div "Product Knowledge - SC-PKLP" at bounding box center [248, 195] width 130 height 14
click at [185, 200] on input "Learning Plan option Product Knowledge - SC-PKLP, selected. option Product Know…" at bounding box center [184, 195] width 1 height 11
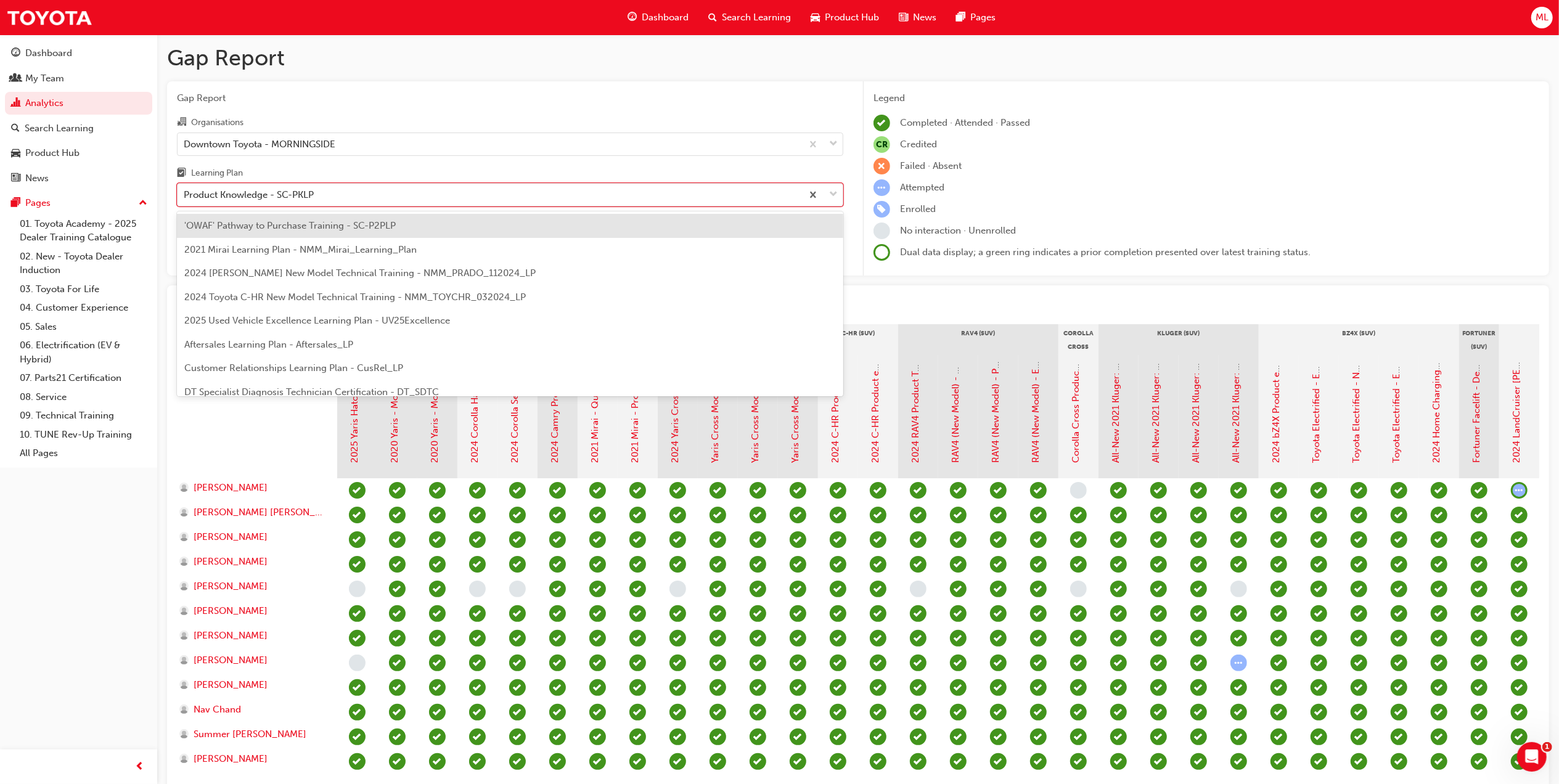
click at [280, 230] on span "'OWAF' Pathway to Purchase Training - SC-P2PLP" at bounding box center [289, 225] width 211 height 11
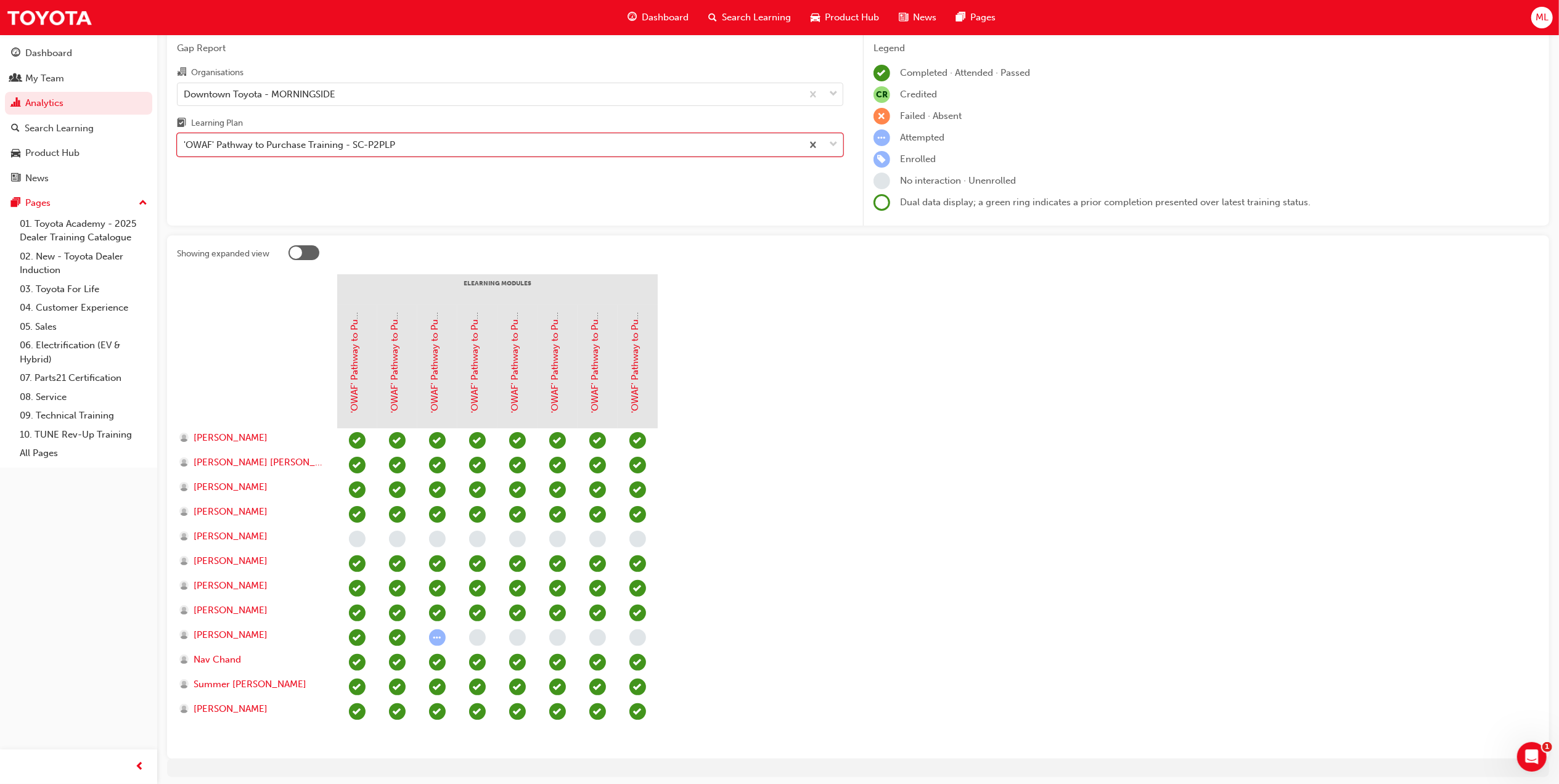
scroll to position [93, 0]
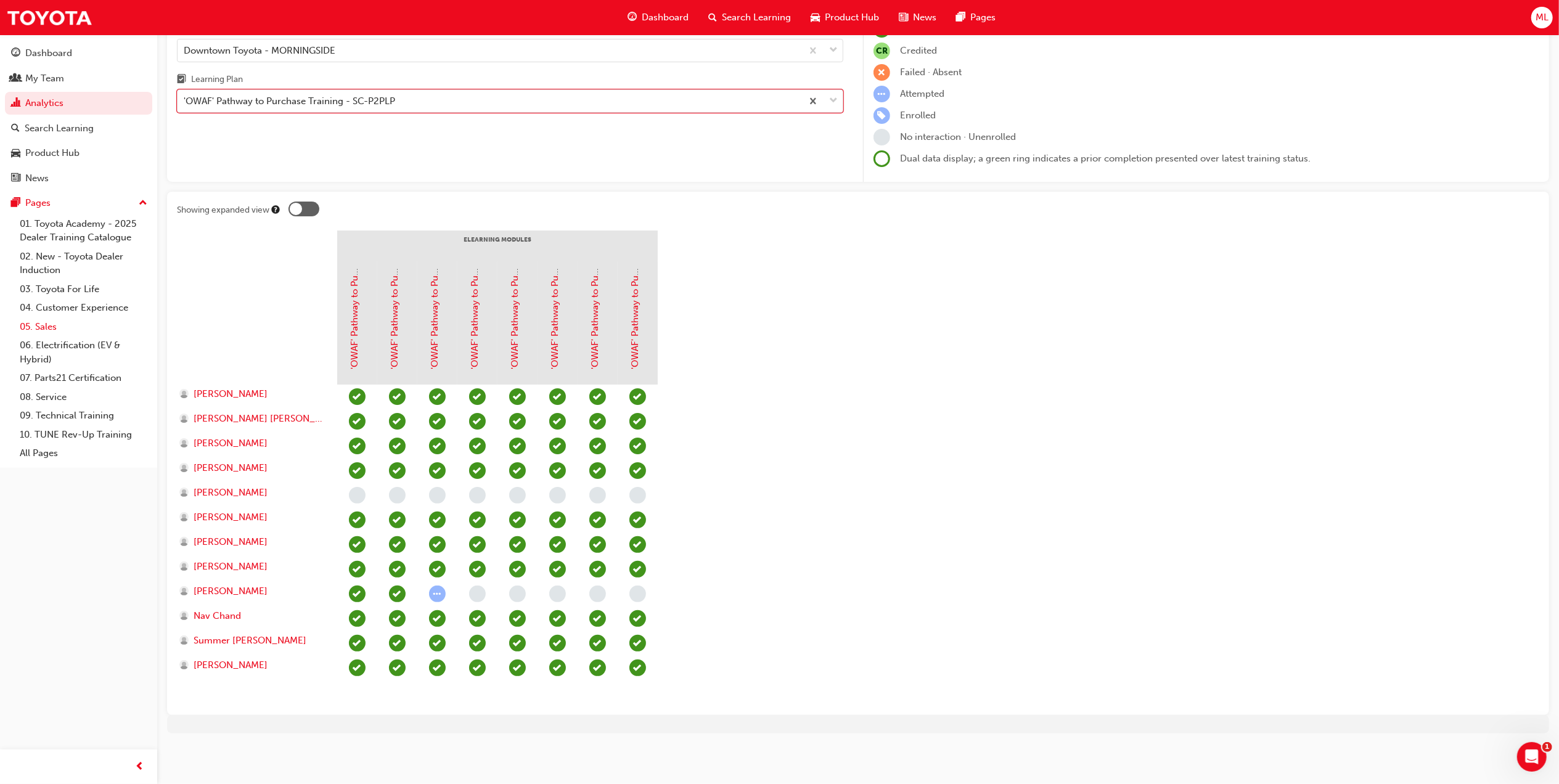
click at [62, 331] on link "05. Sales" at bounding box center [83, 326] width 138 height 19
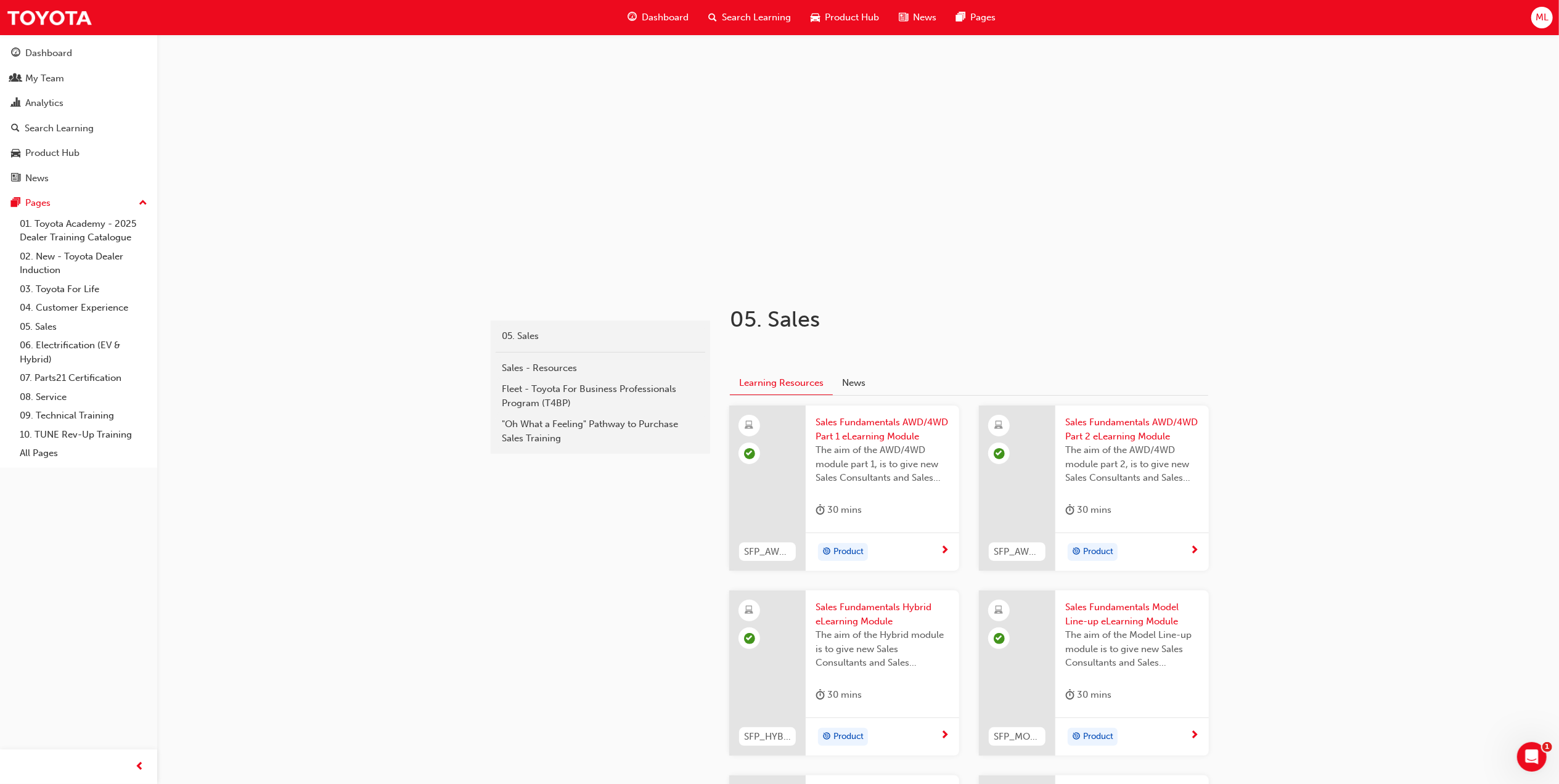
click at [735, 21] on span "Search Learning" at bounding box center [756, 17] width 69 height 14
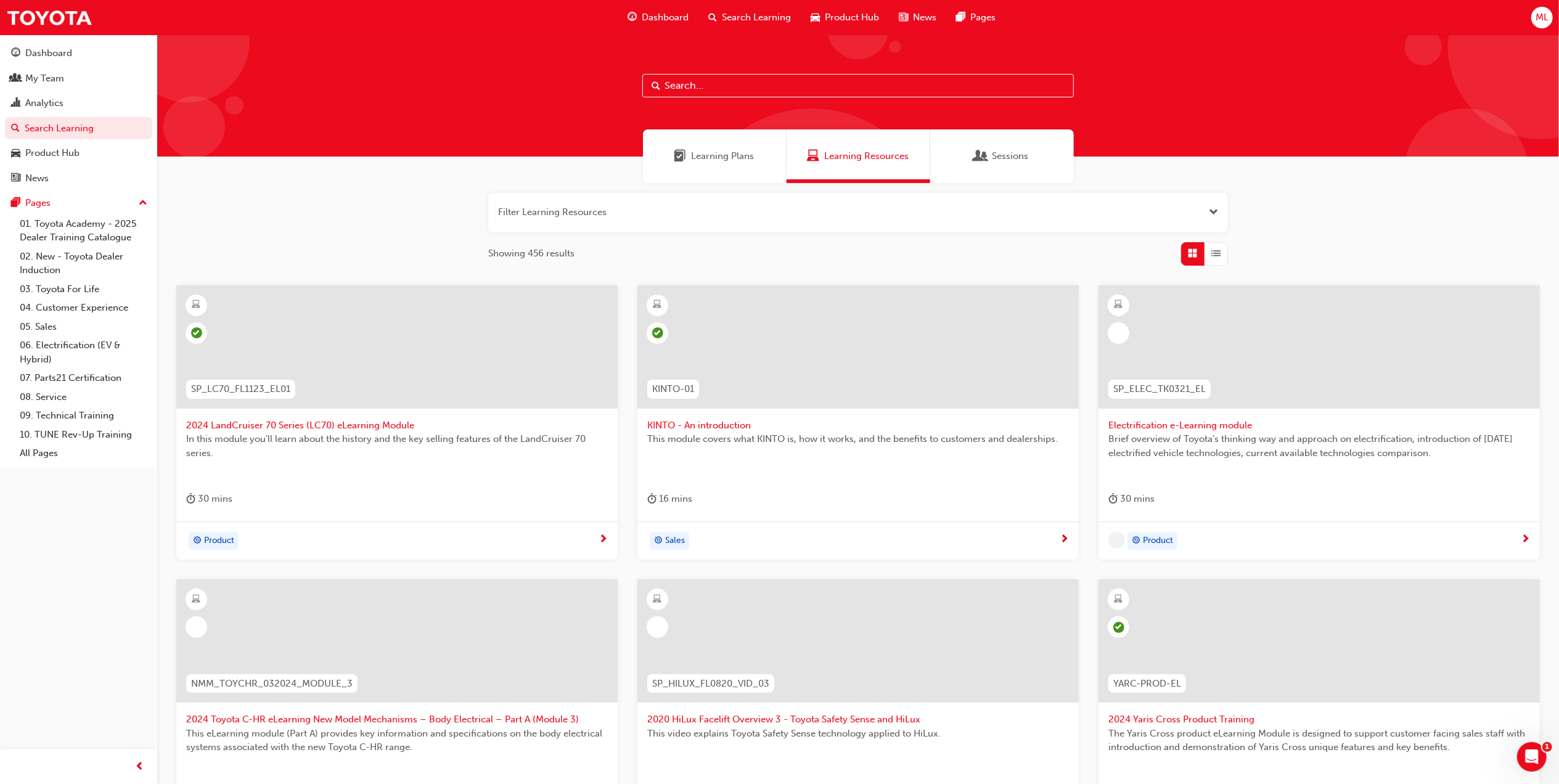
click at [701, 89] on input "text" at bounding box center [858, 85] width 432 height 23
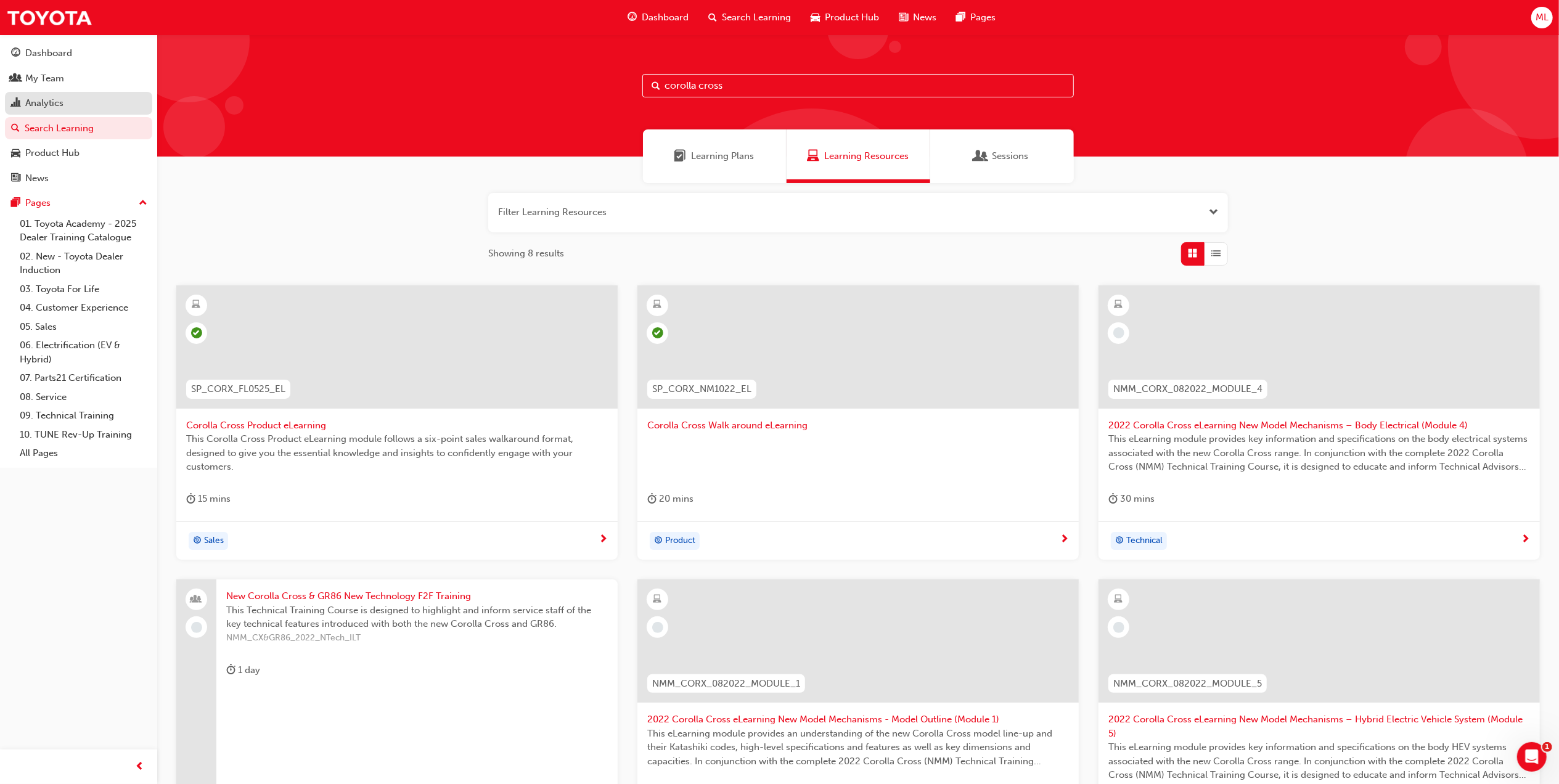
type input "corolla cross"
click at [70, 97] on div "Analytics" at bounding box center [79, 103] width 135 height 15
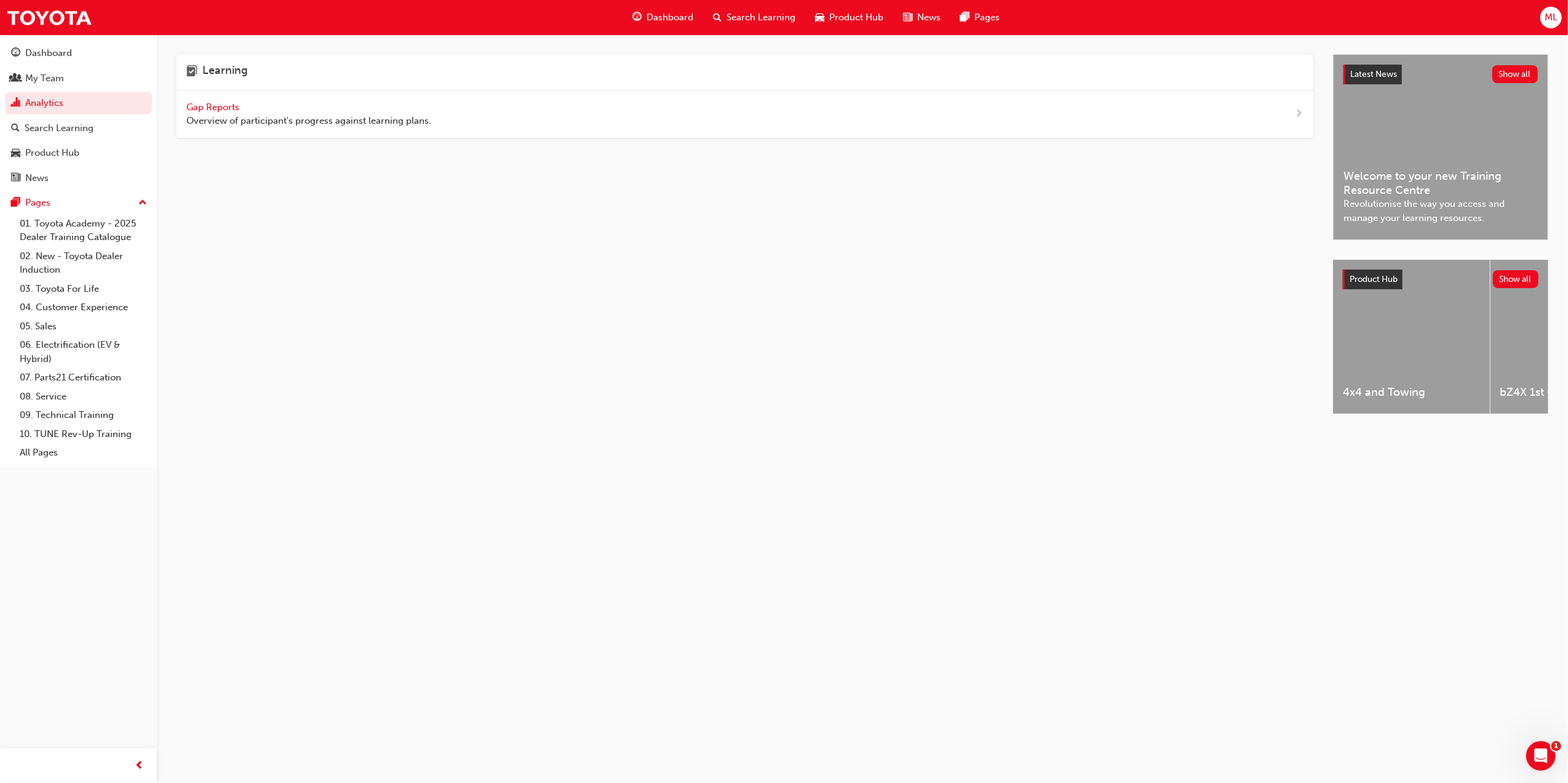
click at [225, 110] on span "Gap Reports" at bounding box center [214, 107] width 56 height 11
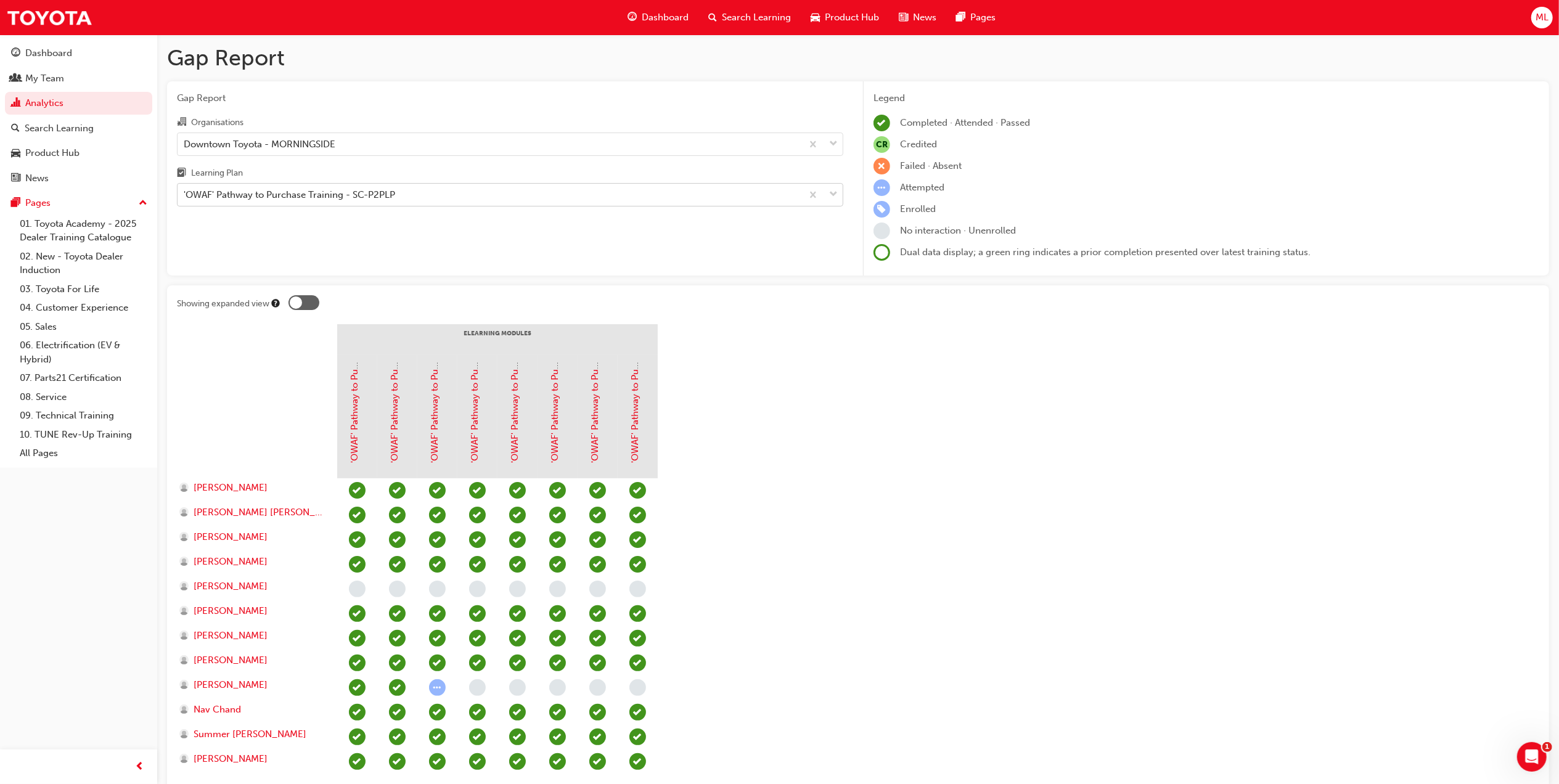
click at [253, 191] on div "'OWAF' Pathway to Purchase Training - SC-P2PLP" at bounding box center [289, 195] width 211 height 14
click at [185, 191] on input "Learning Plan 'OWAF' Pathway to Purchase Training - SC-P2PLP" at bounding box center [184, 195] width 1 height 11
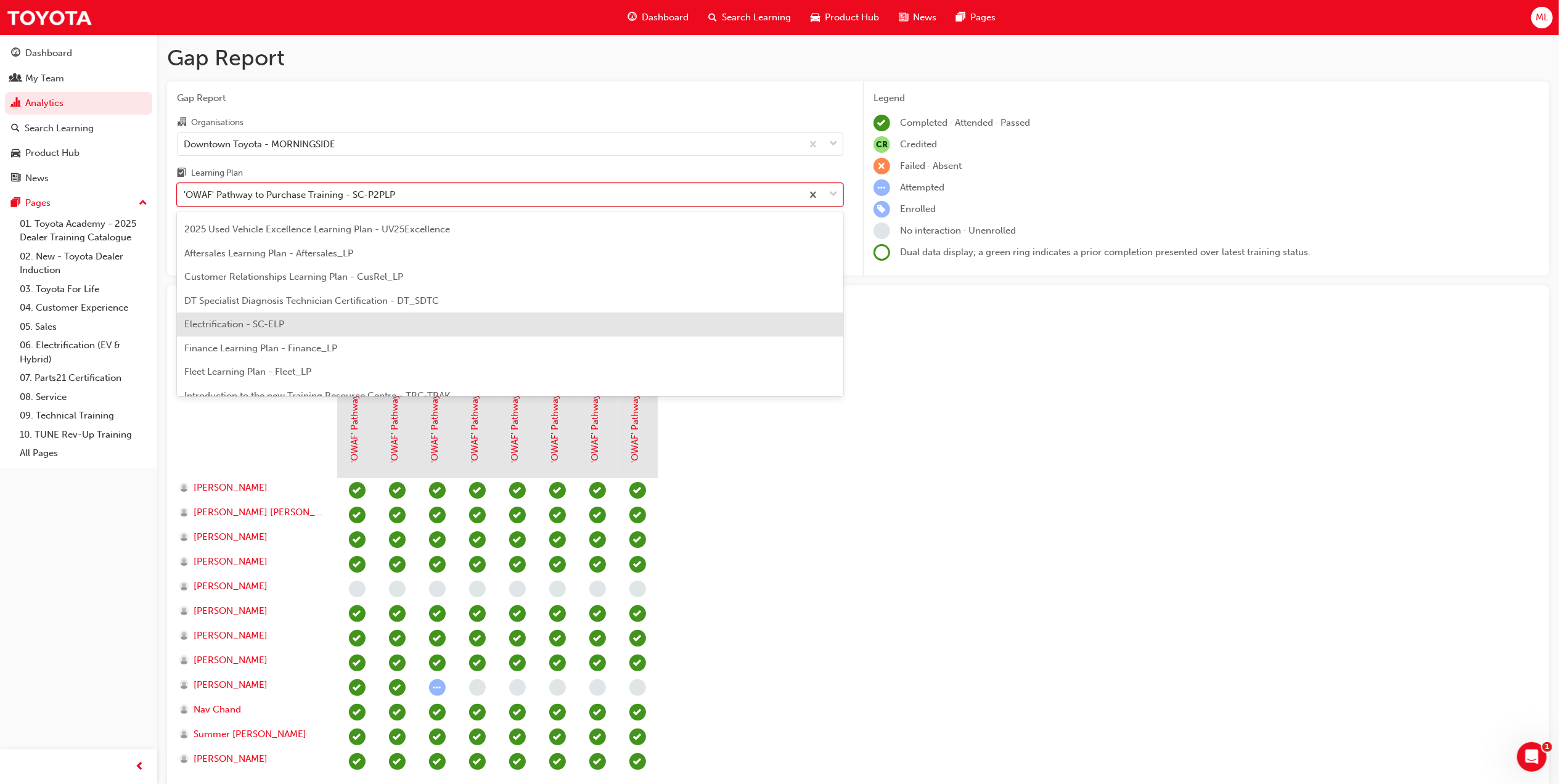
scroll to position [328, 0]
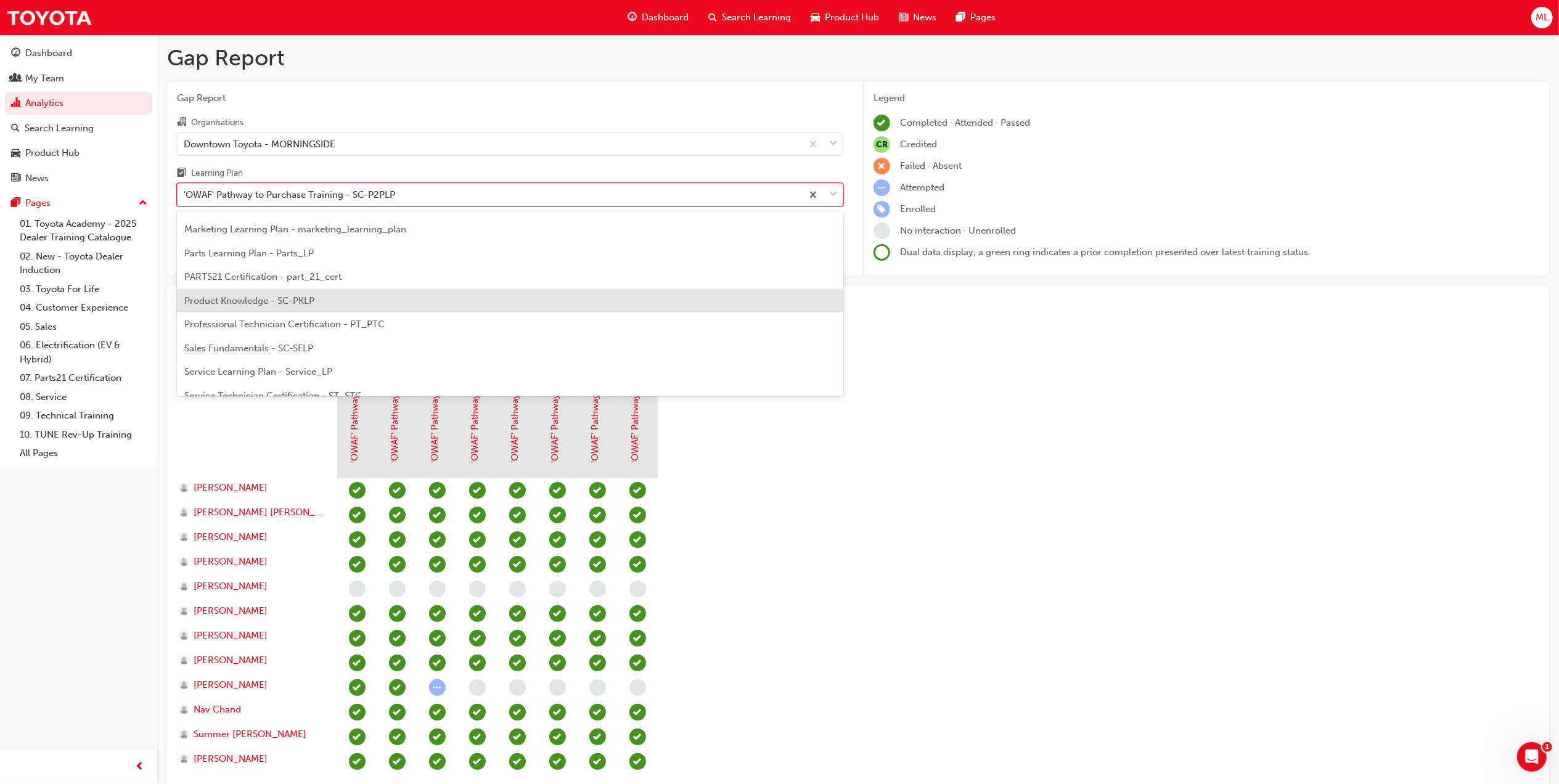
click at [279, 303] on span "Product Knowledge - SC-PKLP" at bounding box center [249, 301] width 130 height 11
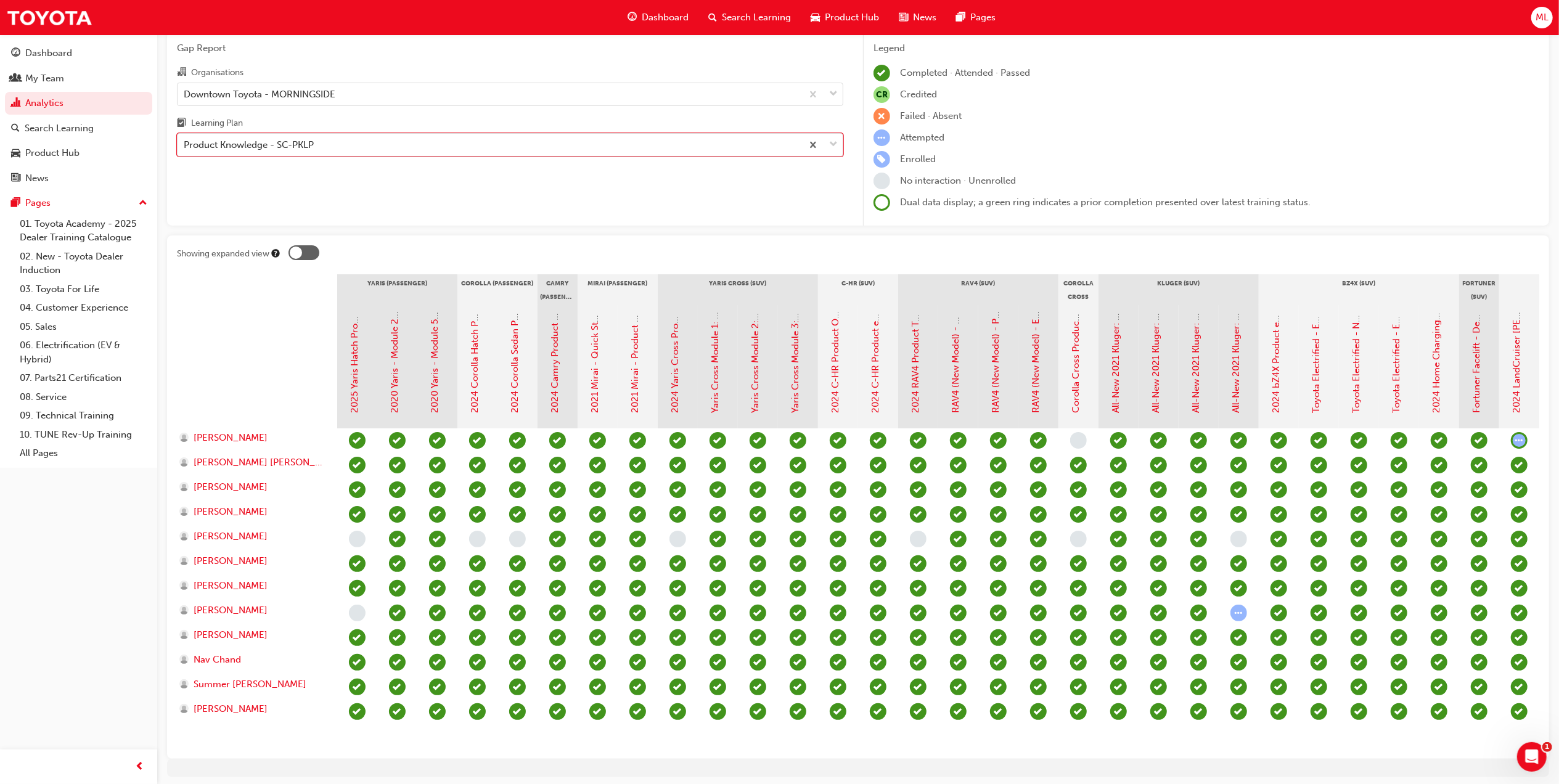
scroll to position [106, 0]
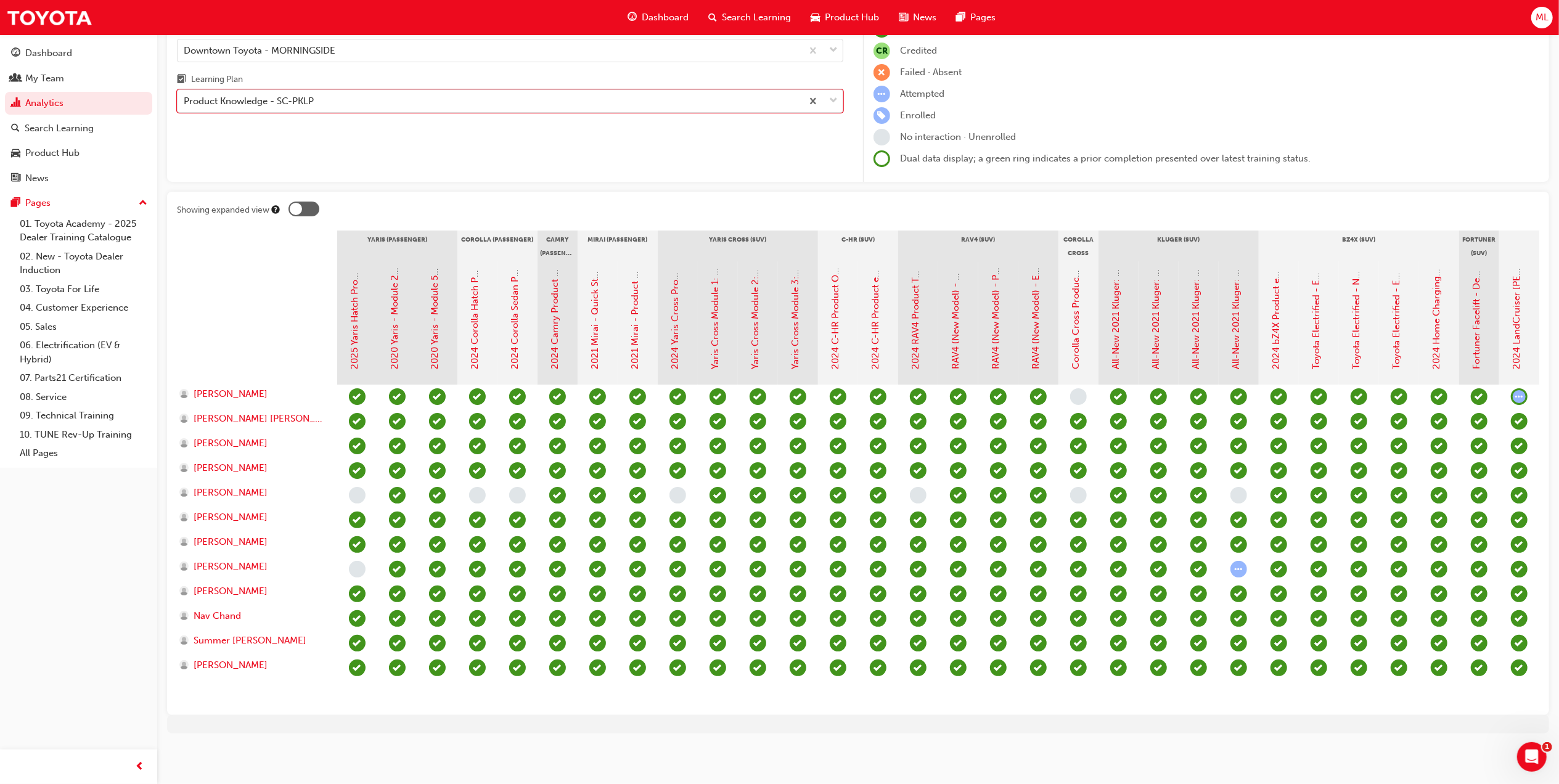
click at [424, 136] on div "Gap Report Organisations Downtown Toyota - MORNINGSIDE Learning Plan option Pro…" at bounding box center [510, 85] width 686 height 195
click at [48, 46] on div "Dashboard" at bounding box center [79, 53] width 135 height 15
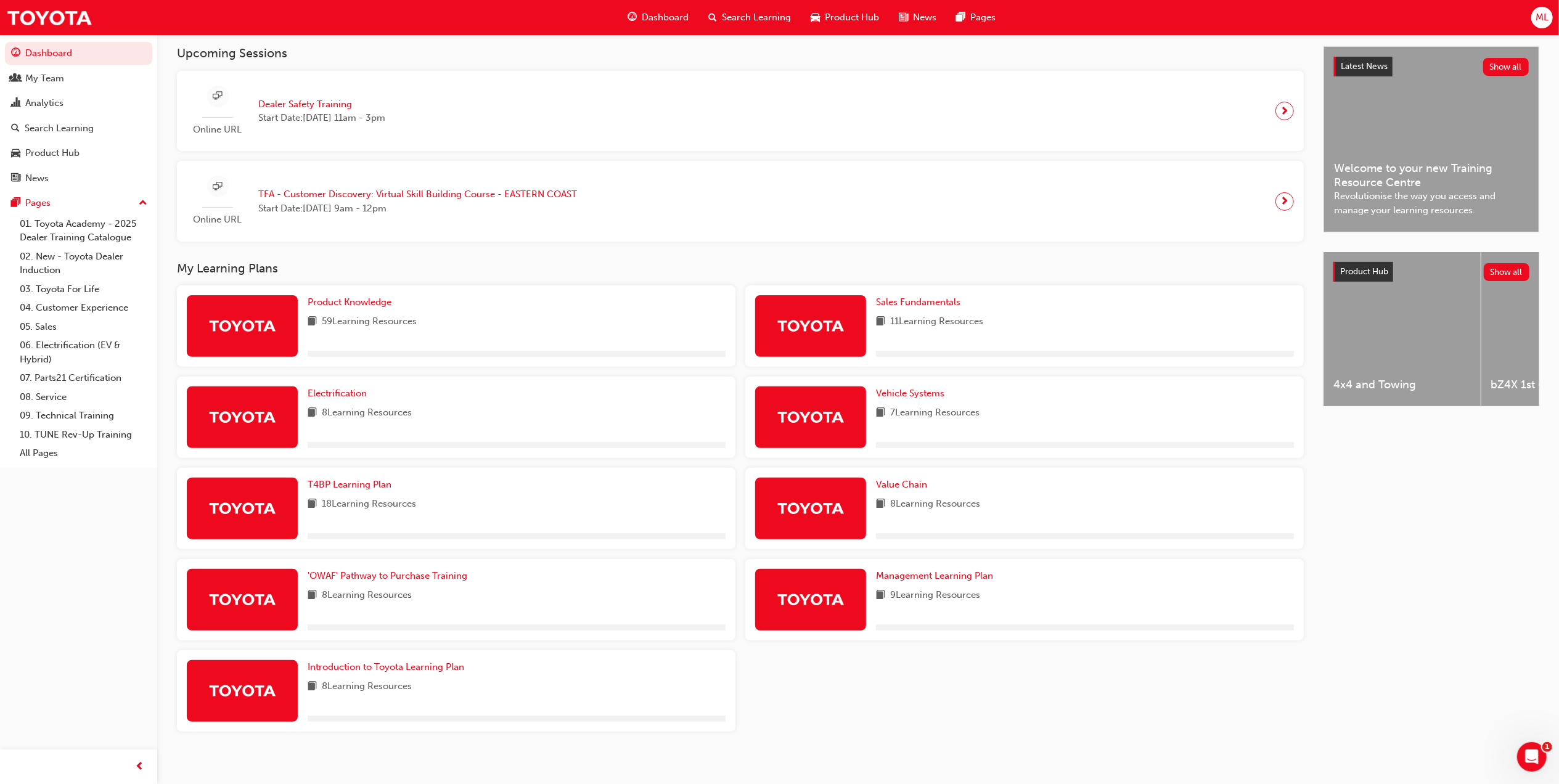
scroll to position [281, 0]
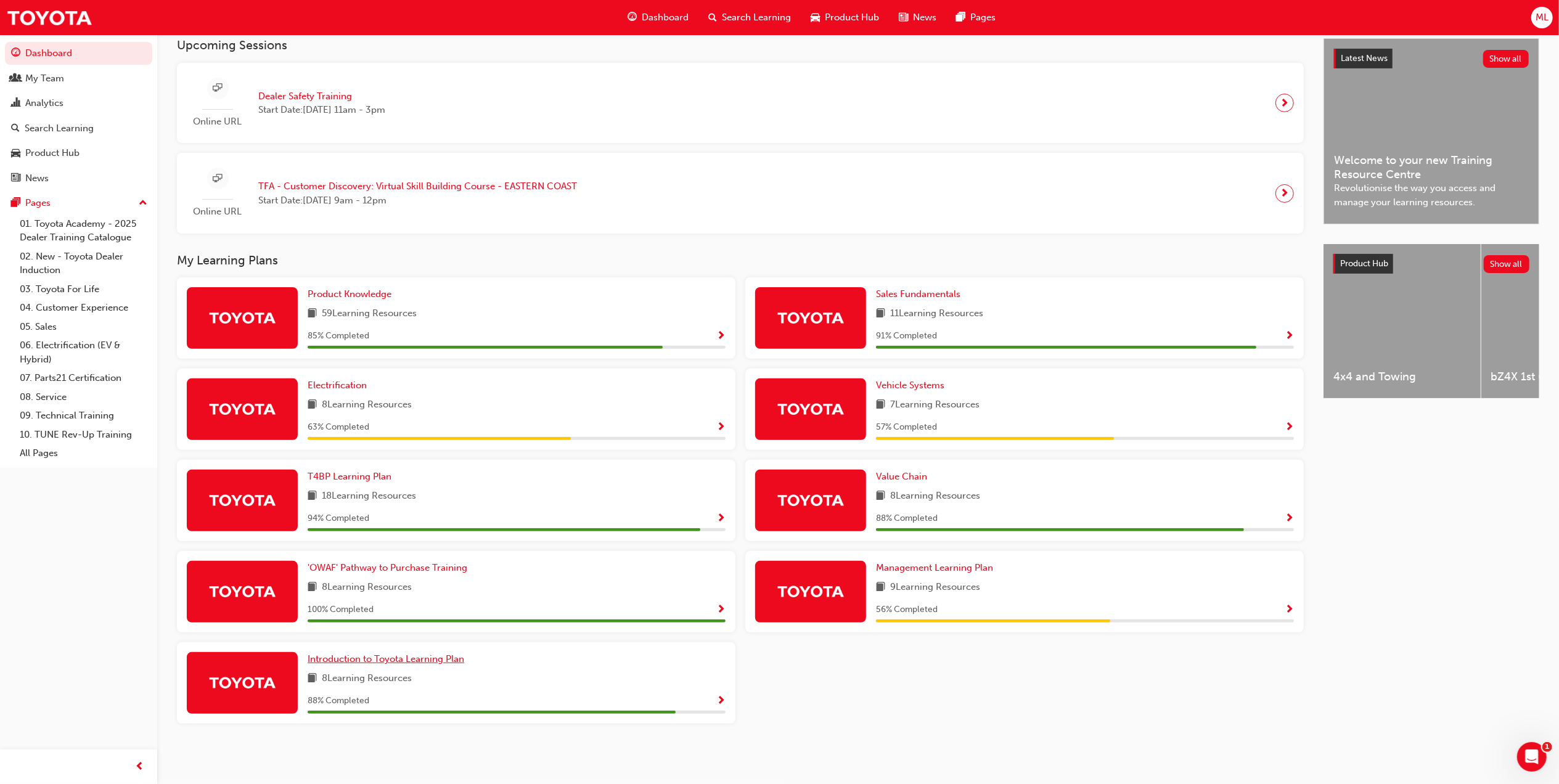
click at [395, 654] on span "Introduction to Toyota Learning Plan" at bounding box center [385, 659] width 156 height 11
